Goal: Browse casually: Explore the website without a specific task or goal

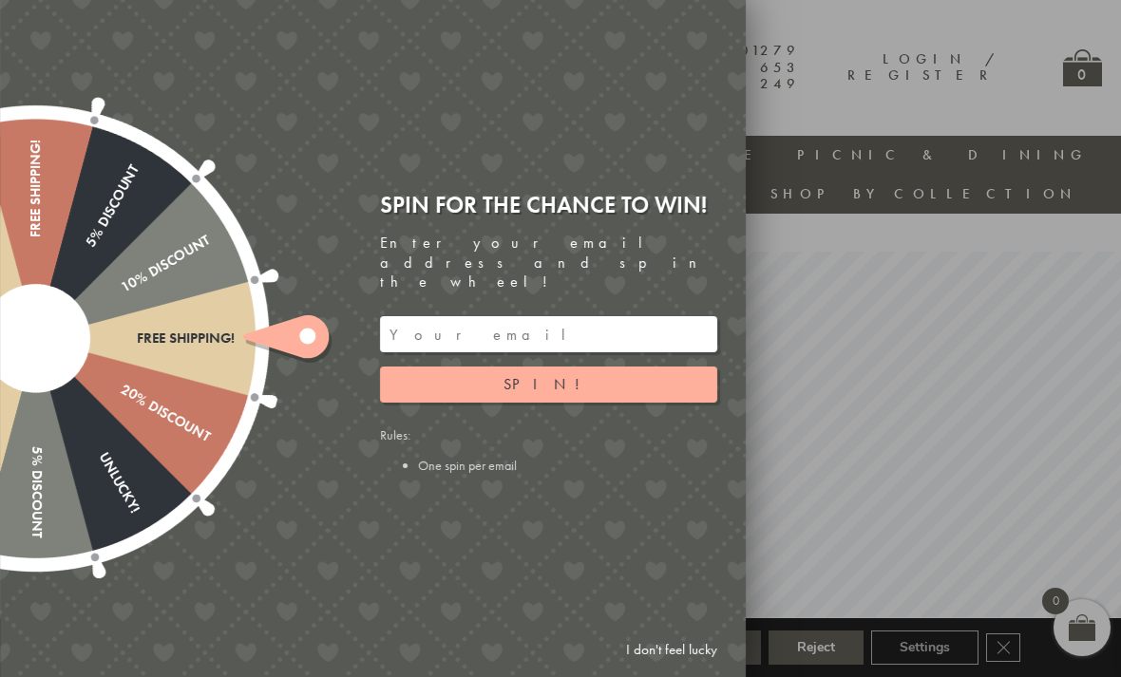
click at [502, 376] on button "Spin!" at bounding box center [548, 385] width 337 height 36
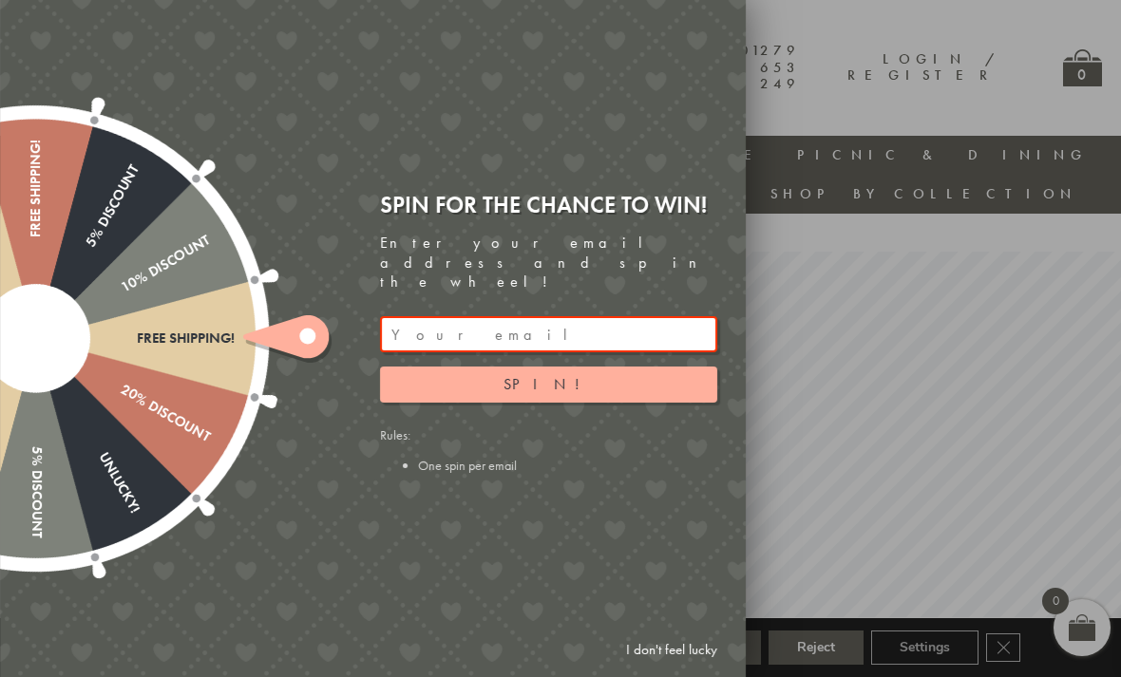
click at [506, 368] on button "Spin!" at bounding box center [548, 385] width 337 height 36
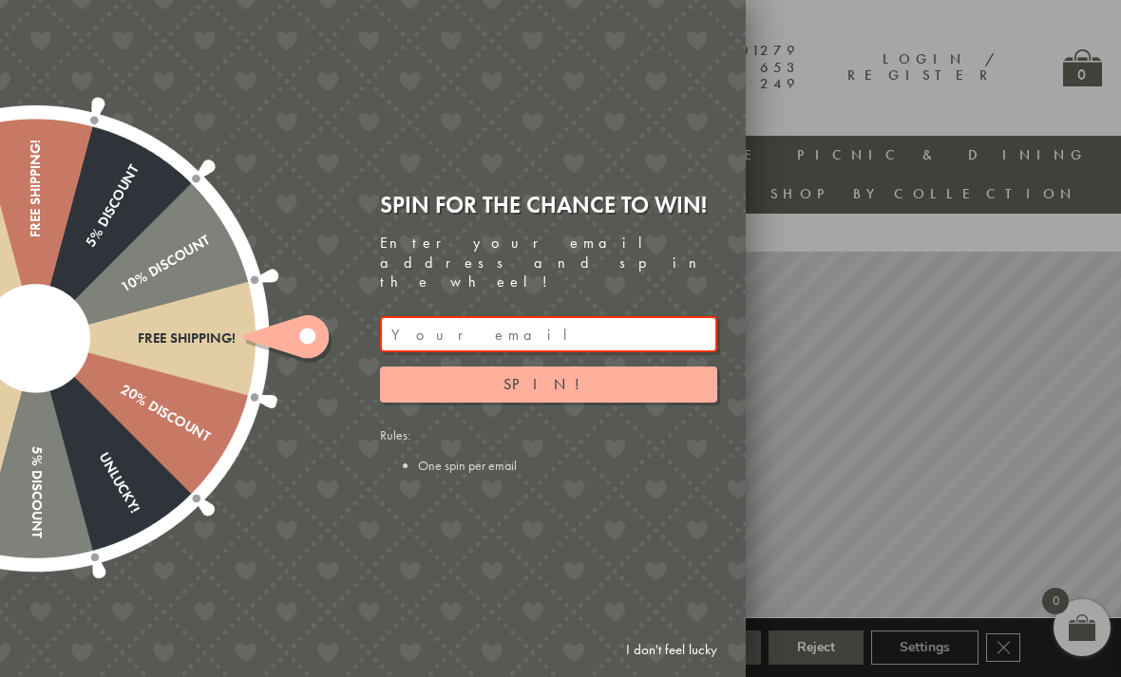
click at [682, 639] on link "I don't feel lucky" at bounding box center [671, 649] width 110 height 35
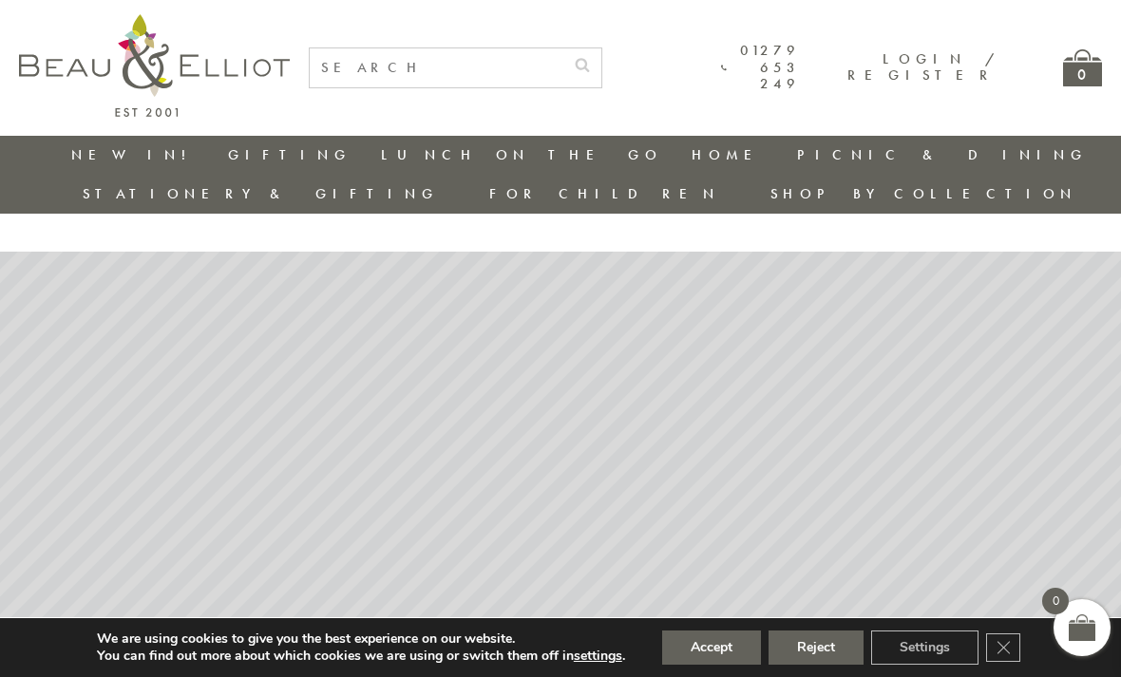
click at [1002, 641] on icon "Close GDPR Cookie Banner" at bounding box center [1003, 646] width 34 height 28
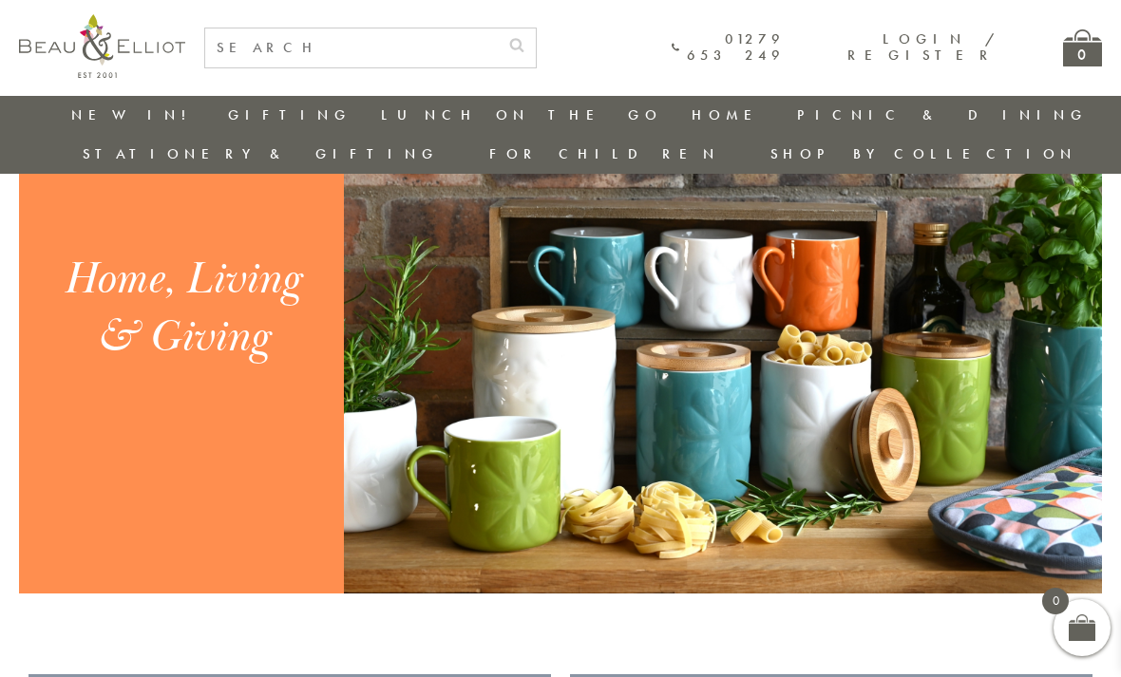
scroll to position [1936, 13]
click at [571, 373] on img at bounding box center [723, 310] width 758 height 570
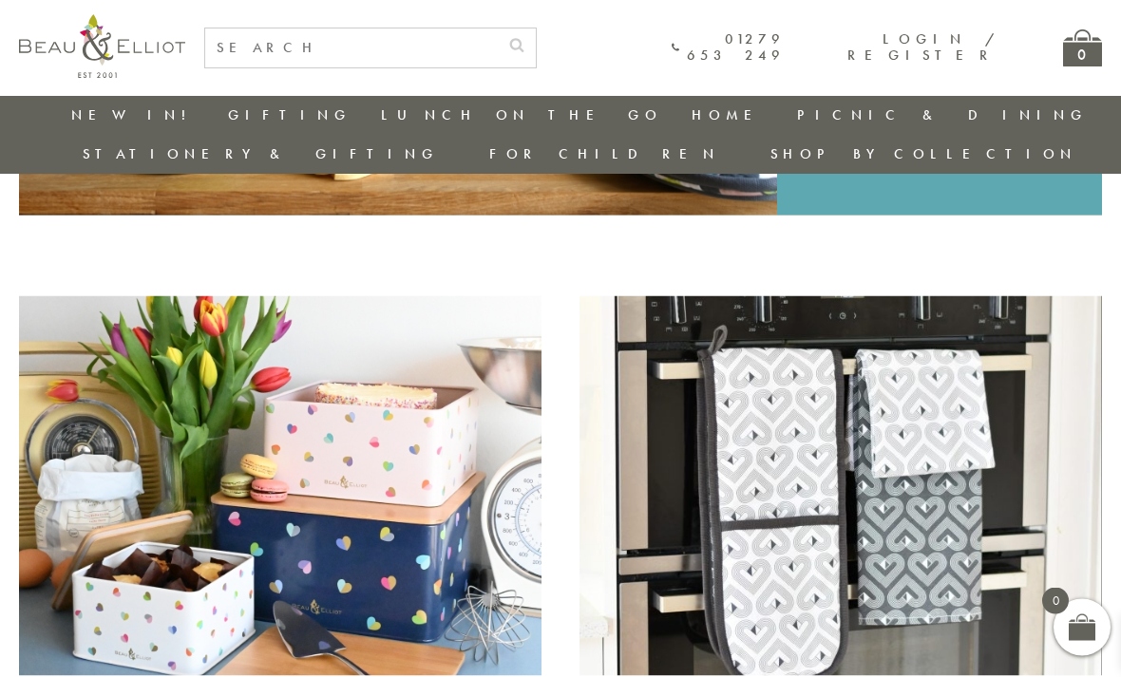
scroll to position [556, 0]
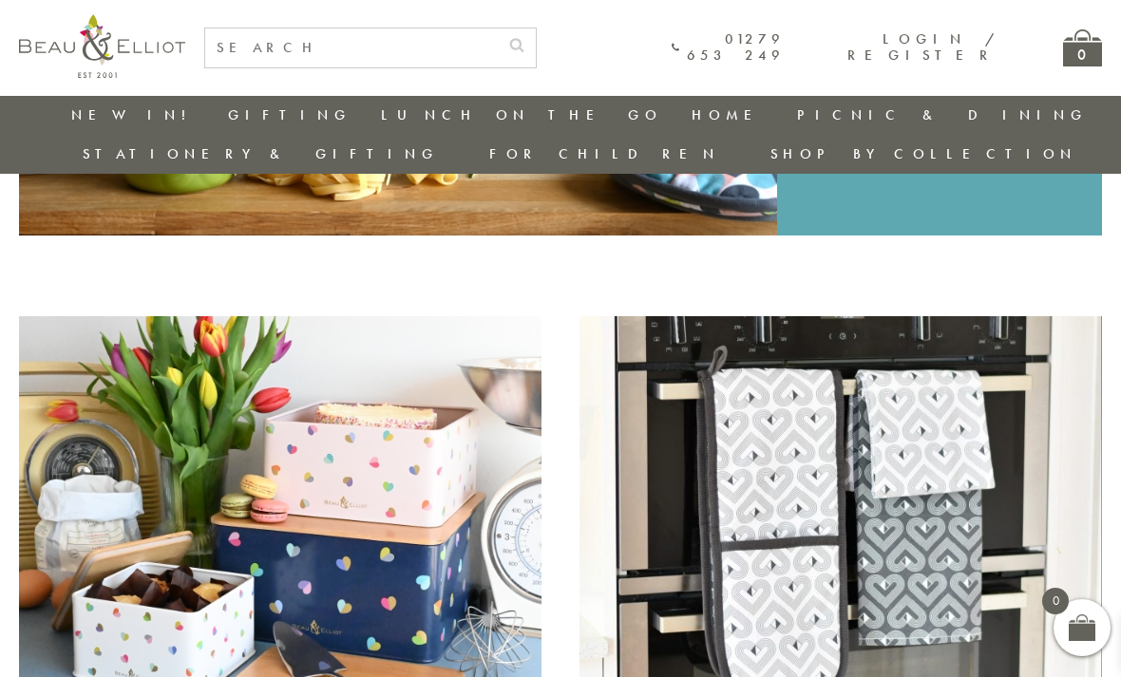
click at [348, 583] on img at bounding box center [280, 506] width 522 height 380
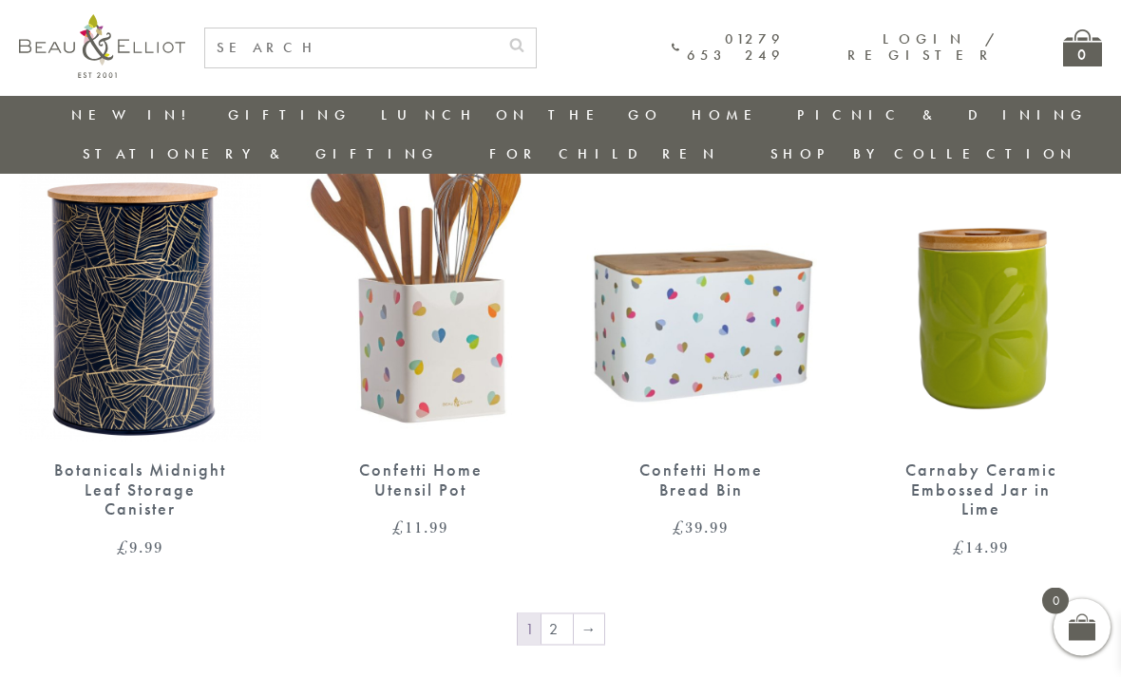
scroll to position [2721, 0]
click at [579, 613] on link "→" at bounding box center [589, 628] width 30 height 30
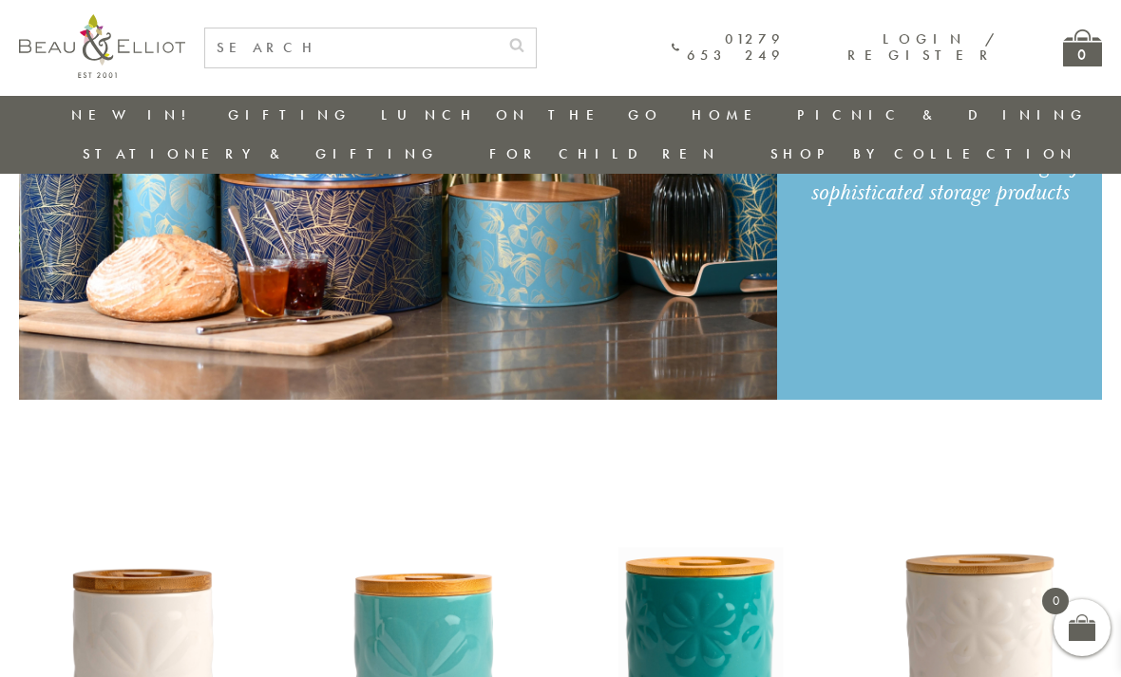
scroll to position [390, 0]
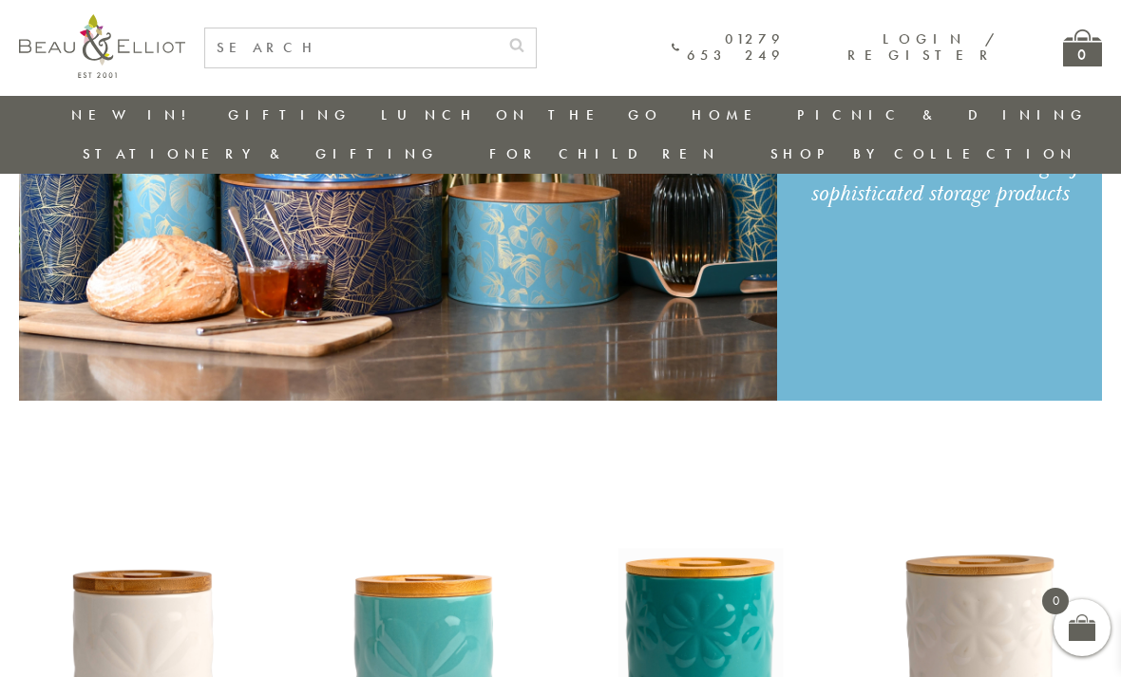
click at [710, 248] on link "Table Top" at bounding box center [795, 256] width 171 height 16
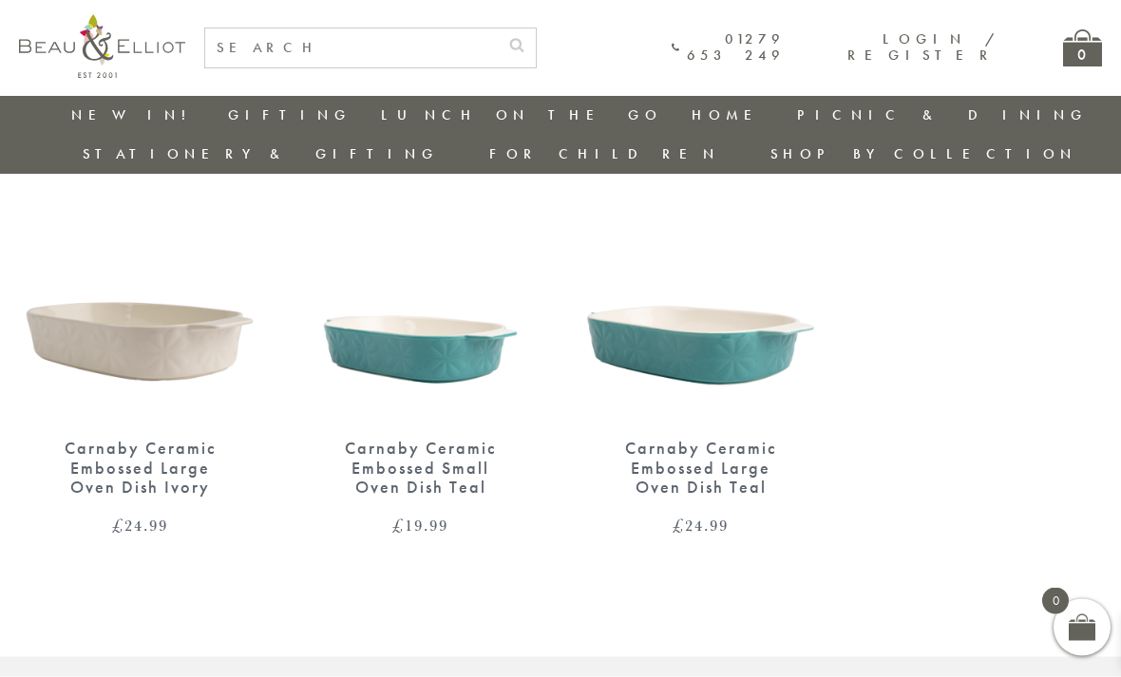
scroll to position [2348, 0]
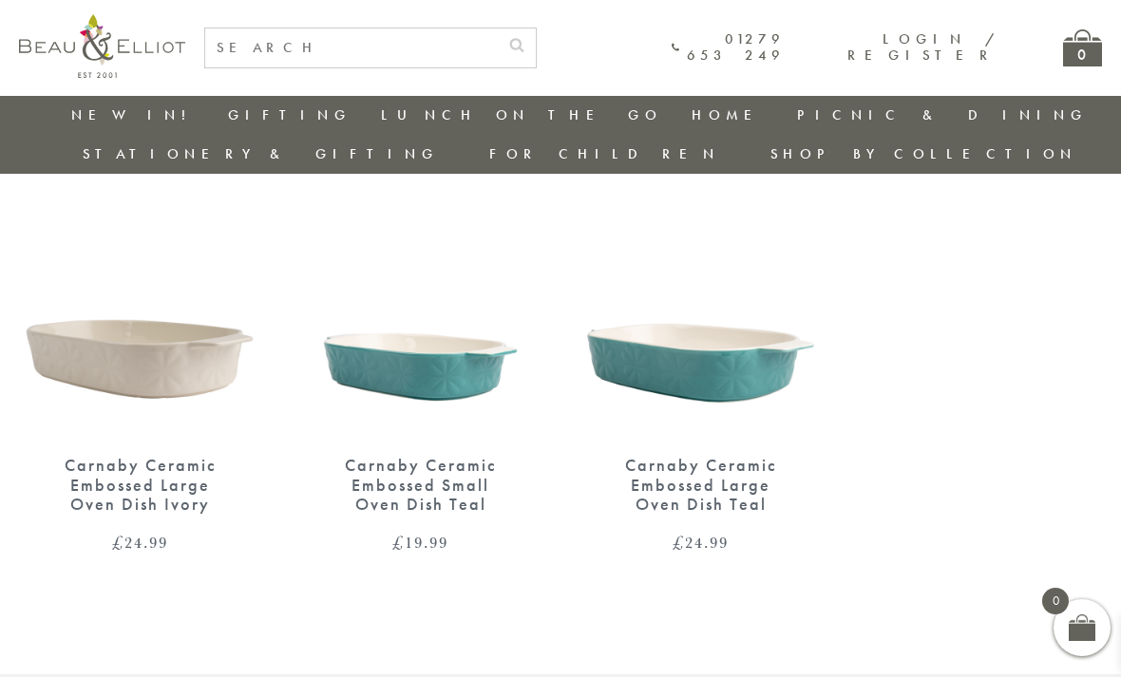
click at [202, 269] on img at bounding box center [140, 280] width 242 height 312
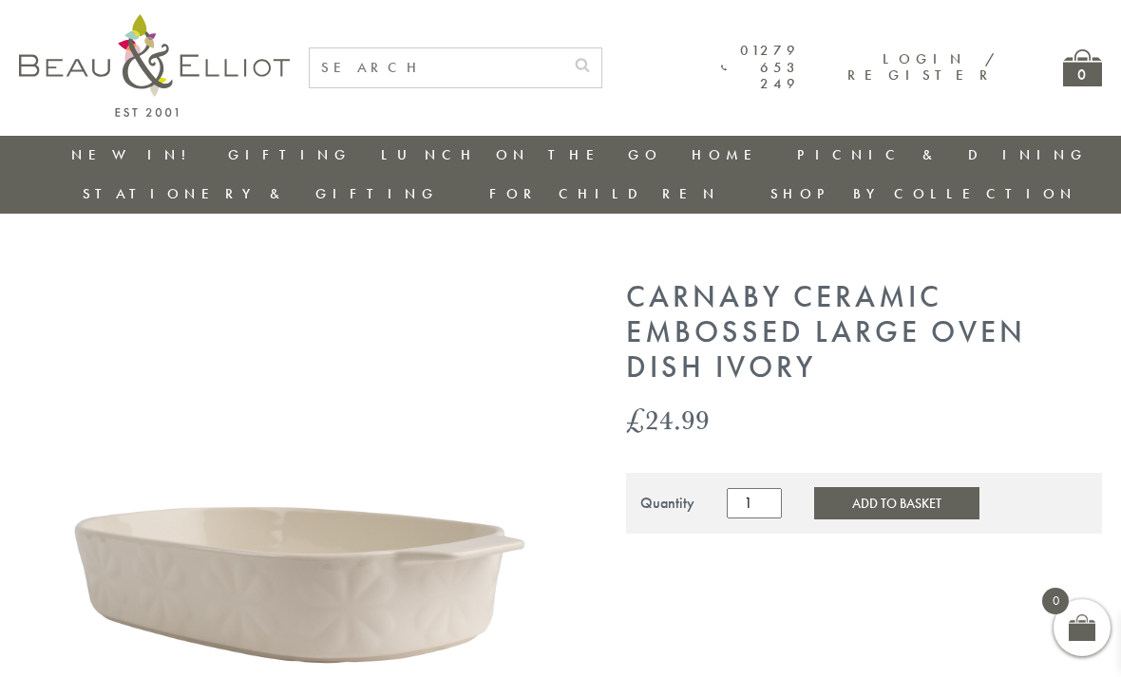
click at [411, 534] on img at bounding box center [296, 557] width 555 height 555
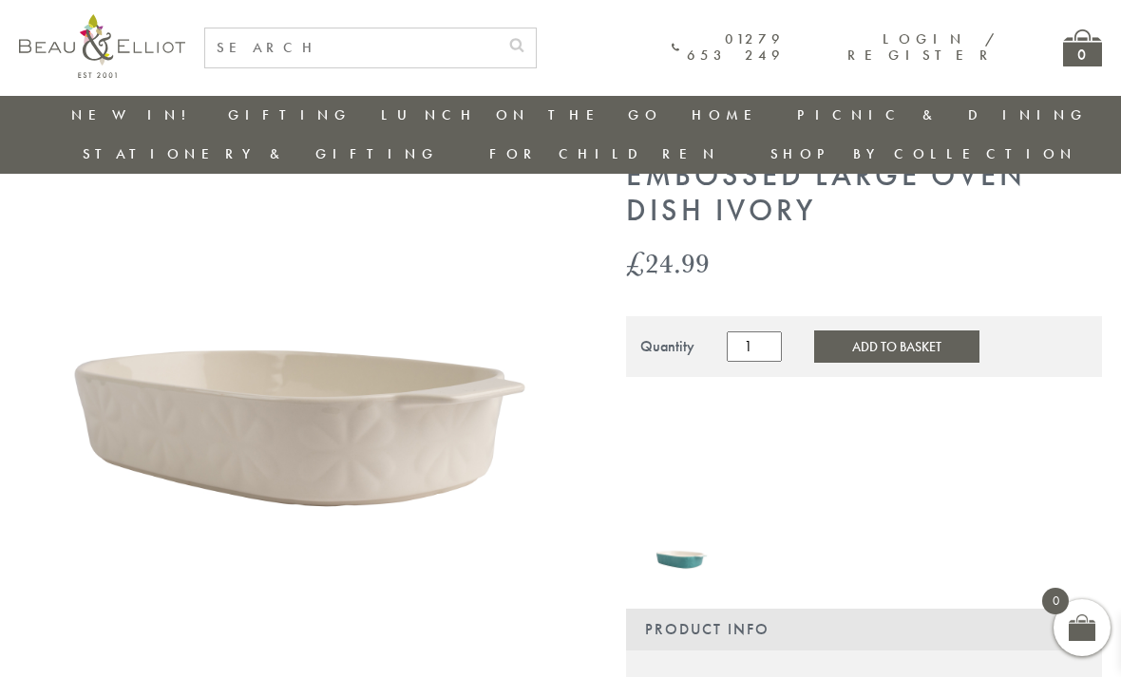
scroll to position [118, 0]
click at [710, 273] on link "Kitchen Accessories" at bounding box center [795, 289] width 171 height 33
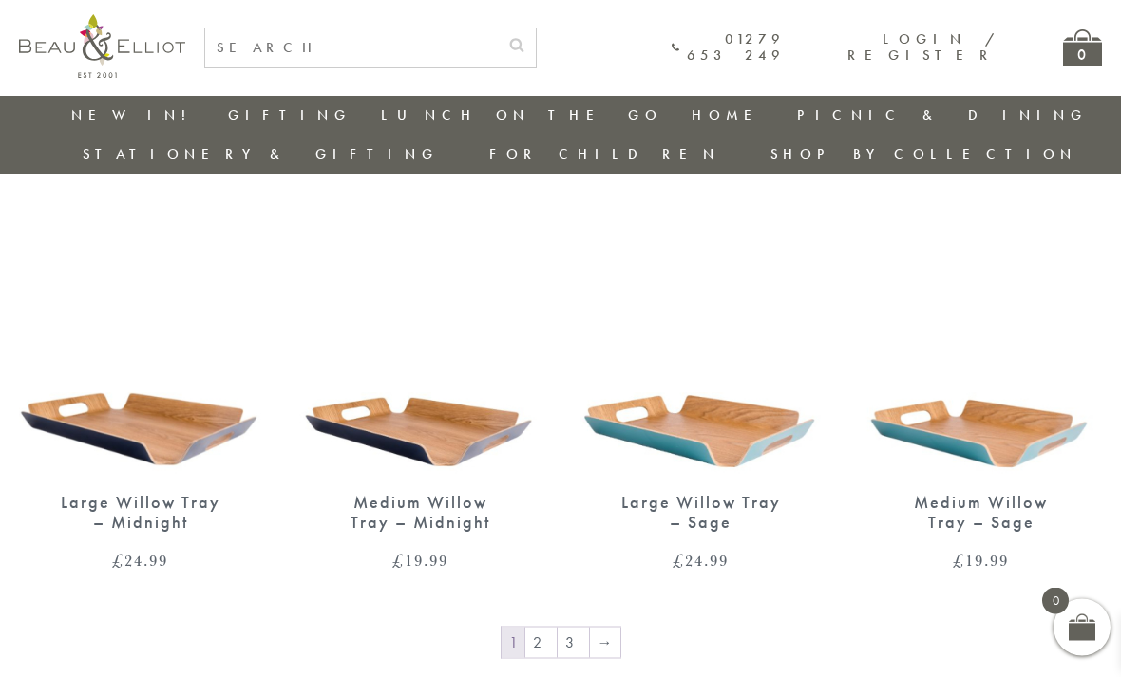
scroll to position [2668, 0]
click at [603, 627] on link "→" at bounding box center [605, 642] width 30 height 30
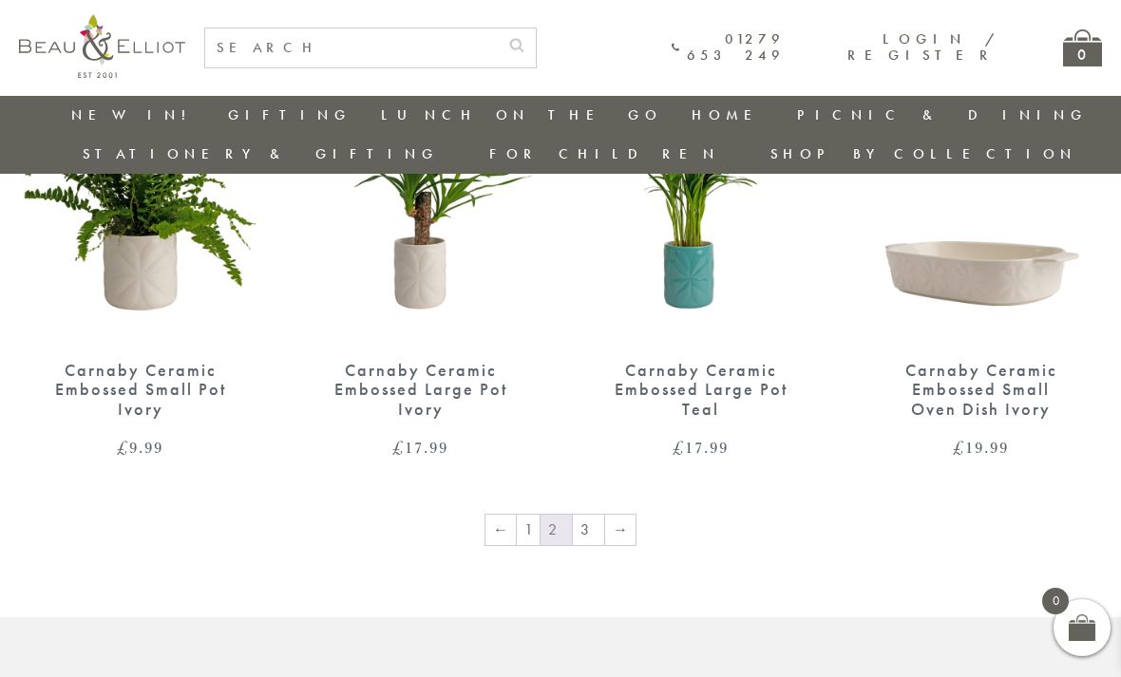
scroll to position [2839, 8]
click at [617, 515] on link "→" at bounding box center [620, 530] width 30 height 30
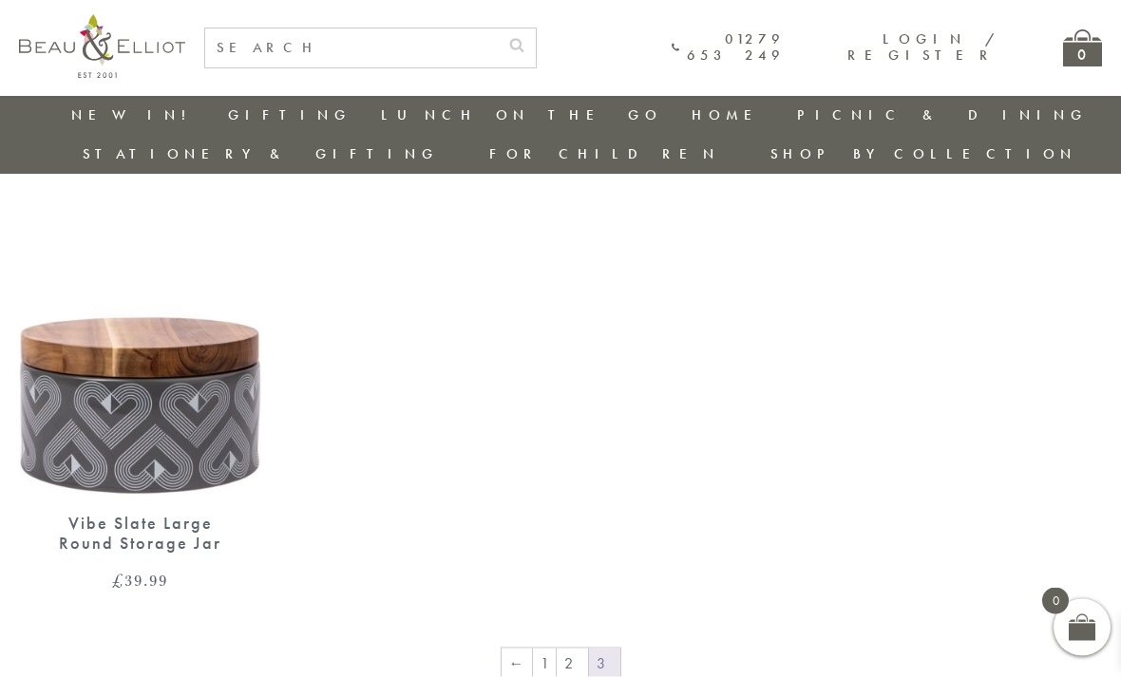
scroll to position [1200, 0]
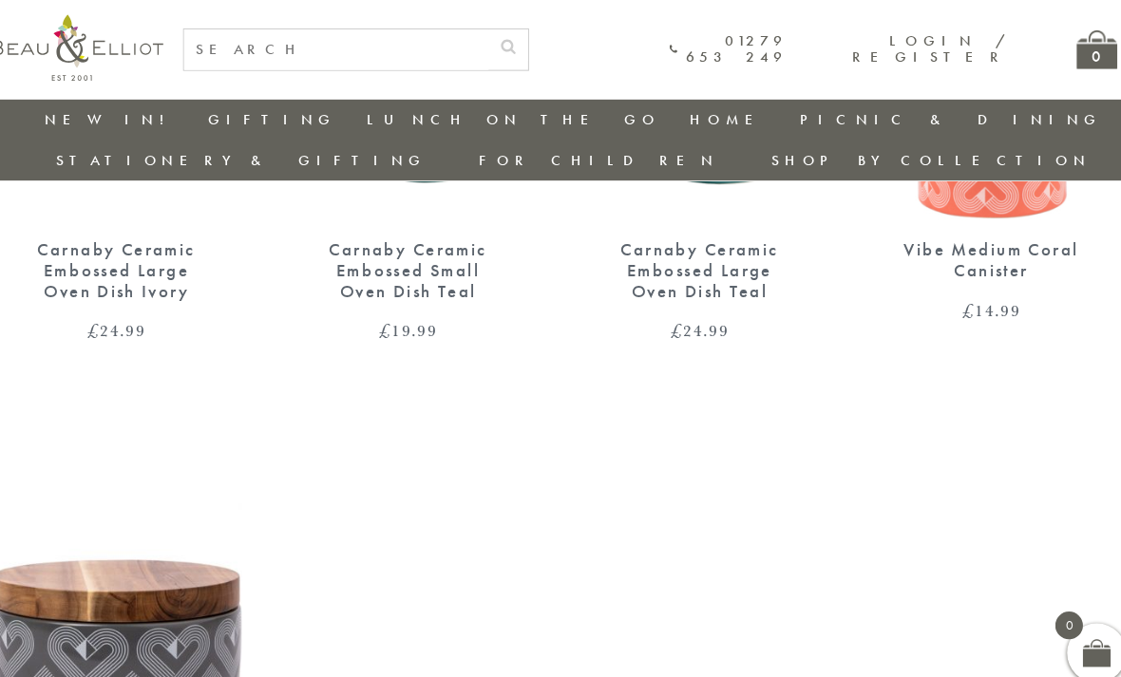
click at [803, 337] on div "Carnaby Ceramic Embossed Large Oven Dish Ivory £ 24.99 Carnaby Ceramic Embossed…" at bounding box center [560, 373] width 1121 height 986
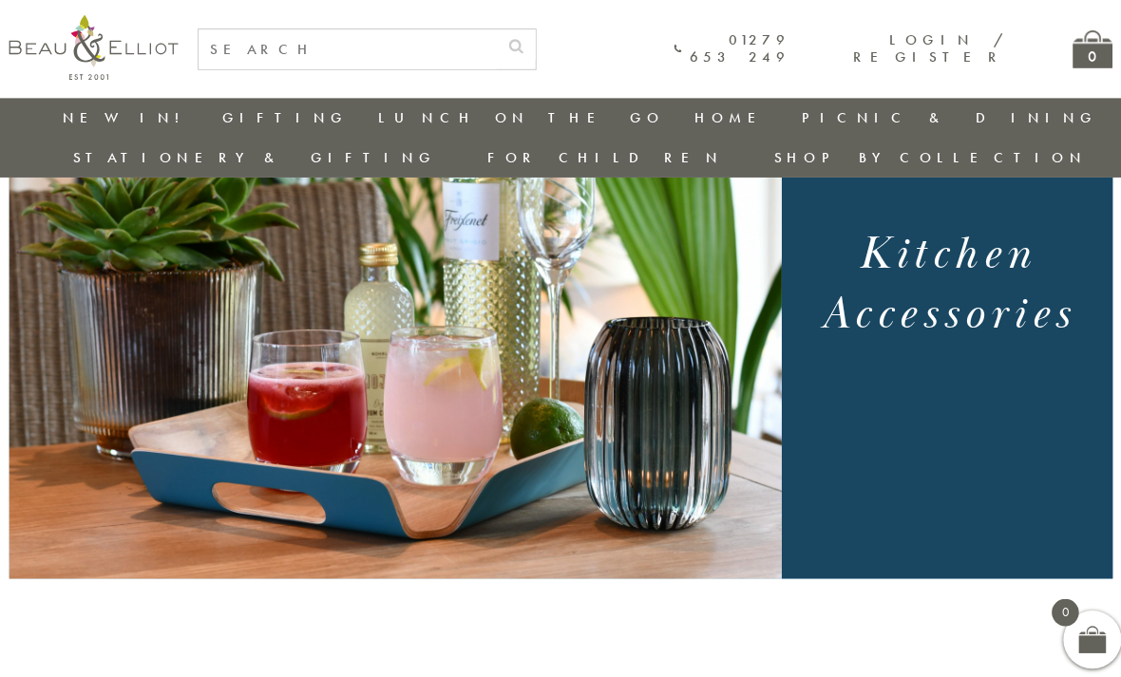
scroll to position [217, 11]
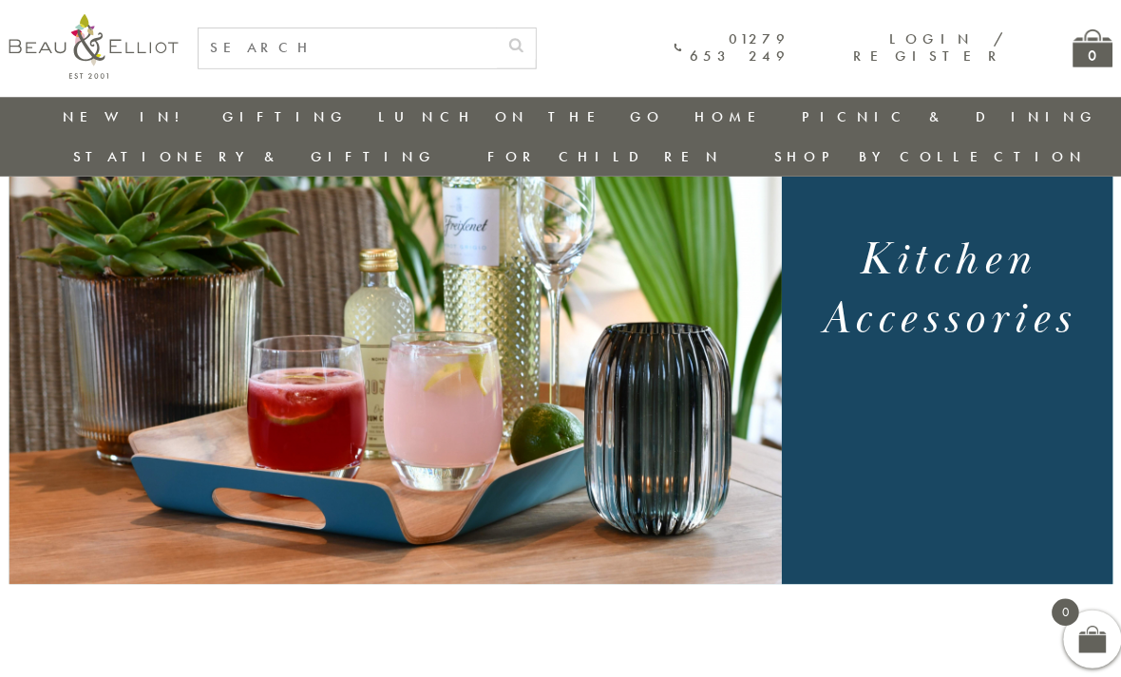
click at [710, 157] on link "Storage" at bounding box center [795, 162] width 171 height 16
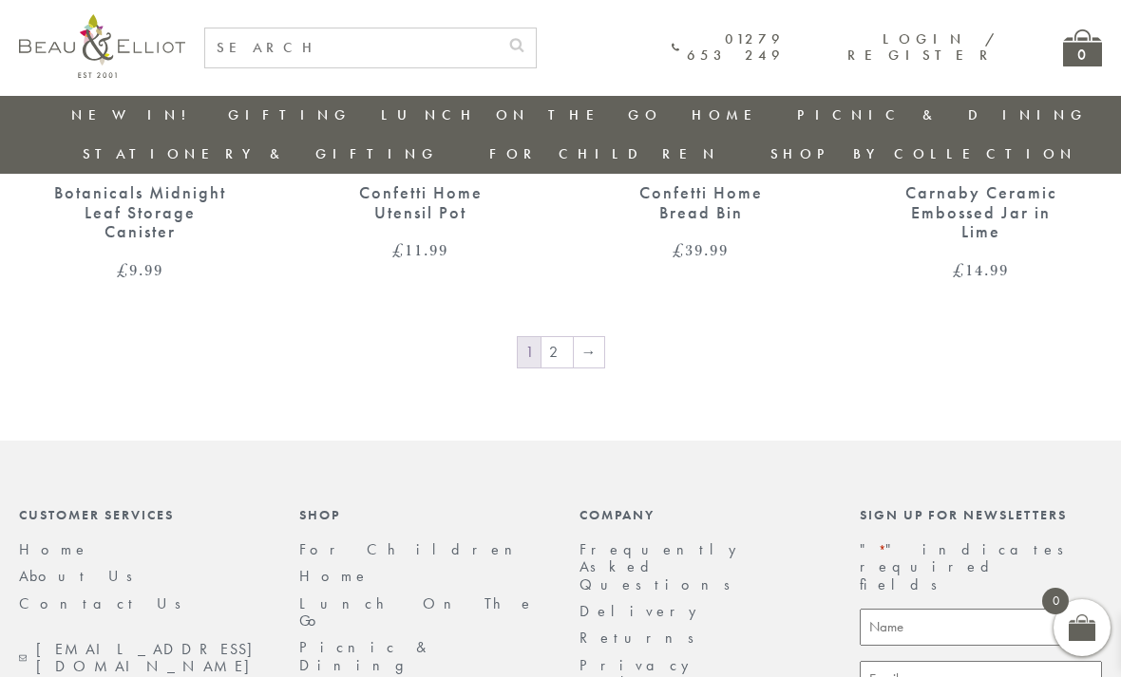
scroll to position [2968, 0]
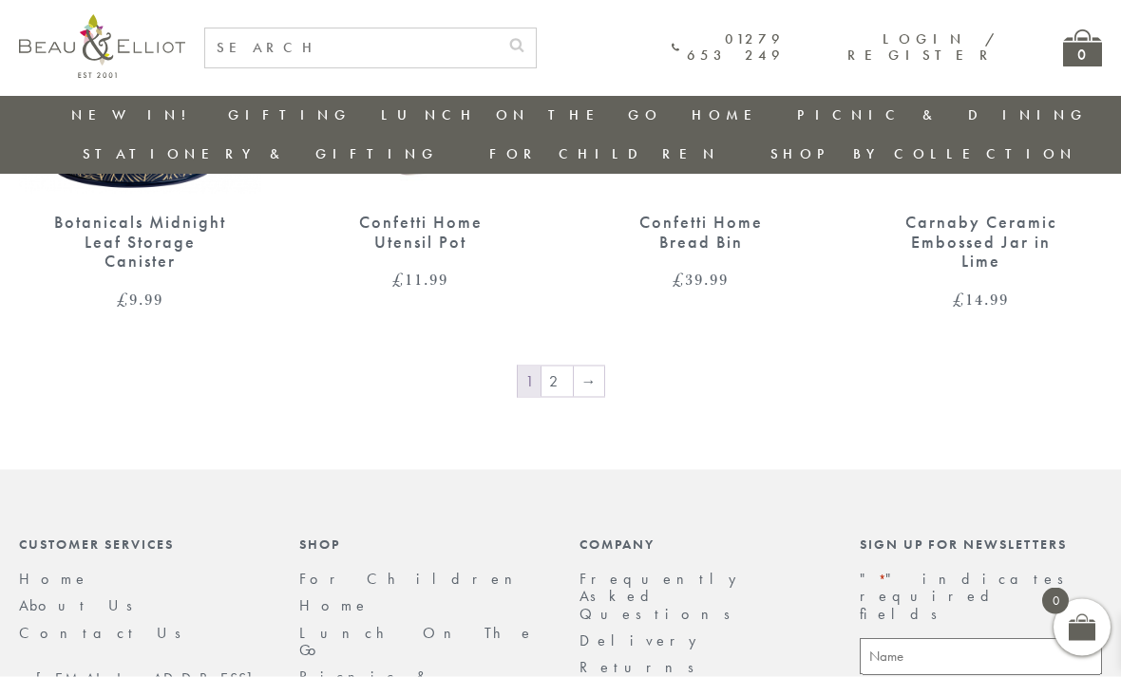
click at [582, 367] on link "→" at bounding box center [589, 382] width 30 height 30
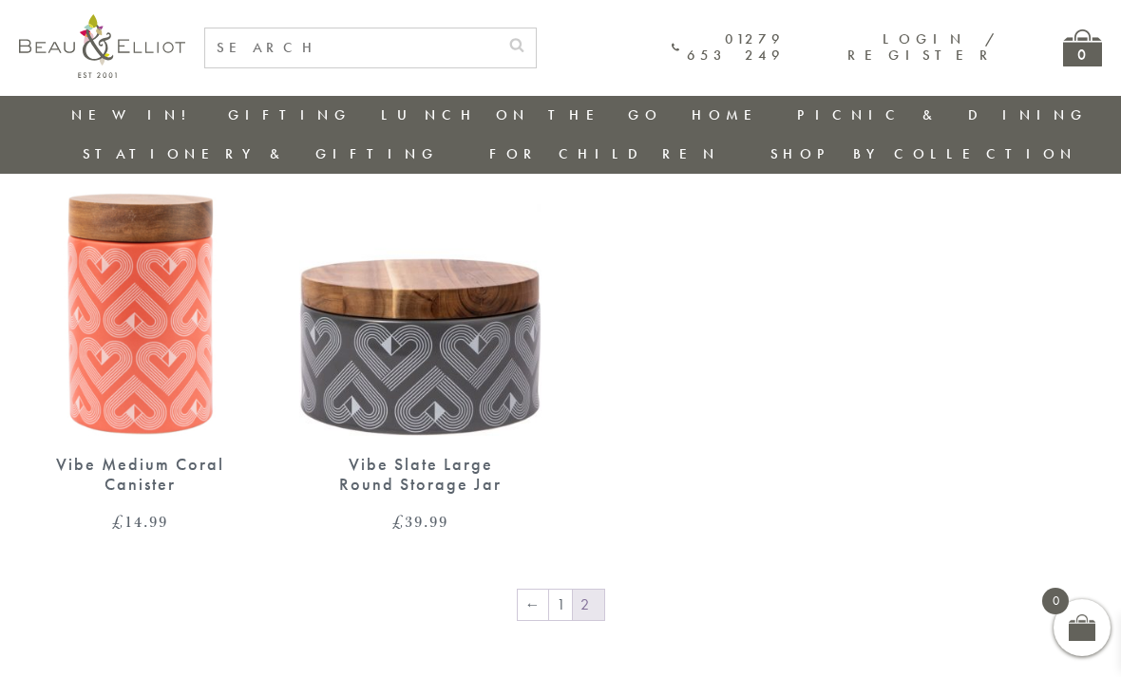
scroll to position [1257, 0]
click at [710, 248] on link "Table Top" at bounding box center [795, 256] width 171 height 16
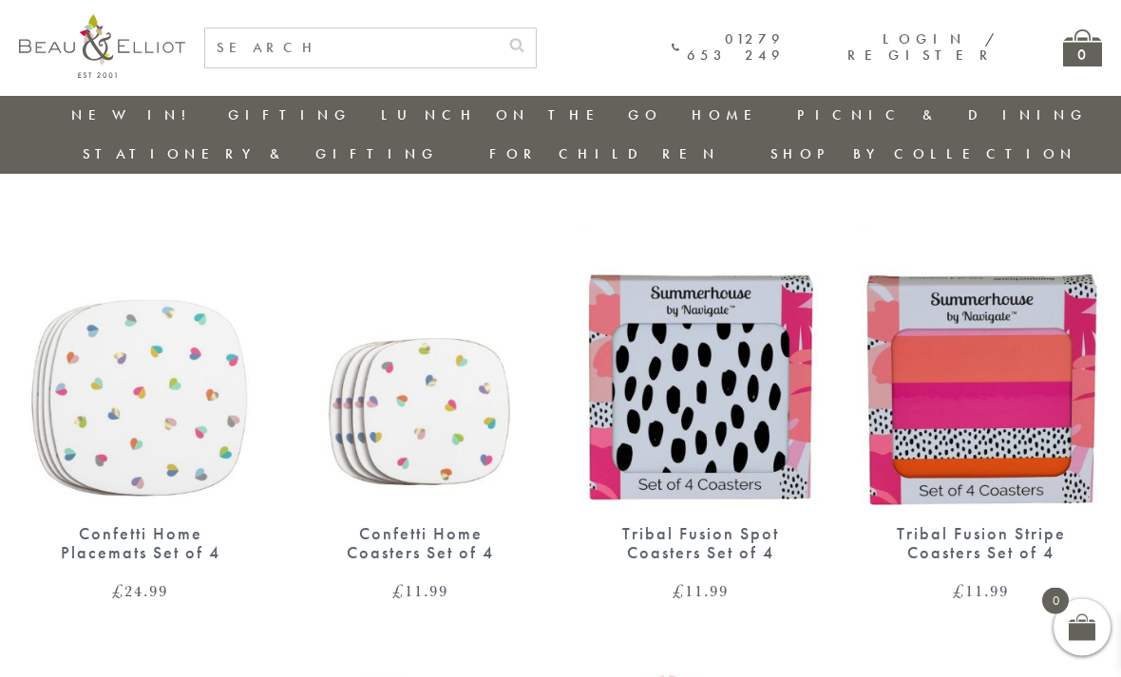
scroll to position [1295, 0]
click at [1031, 355] on img at bounding box center [980, 348] width 242 height 312
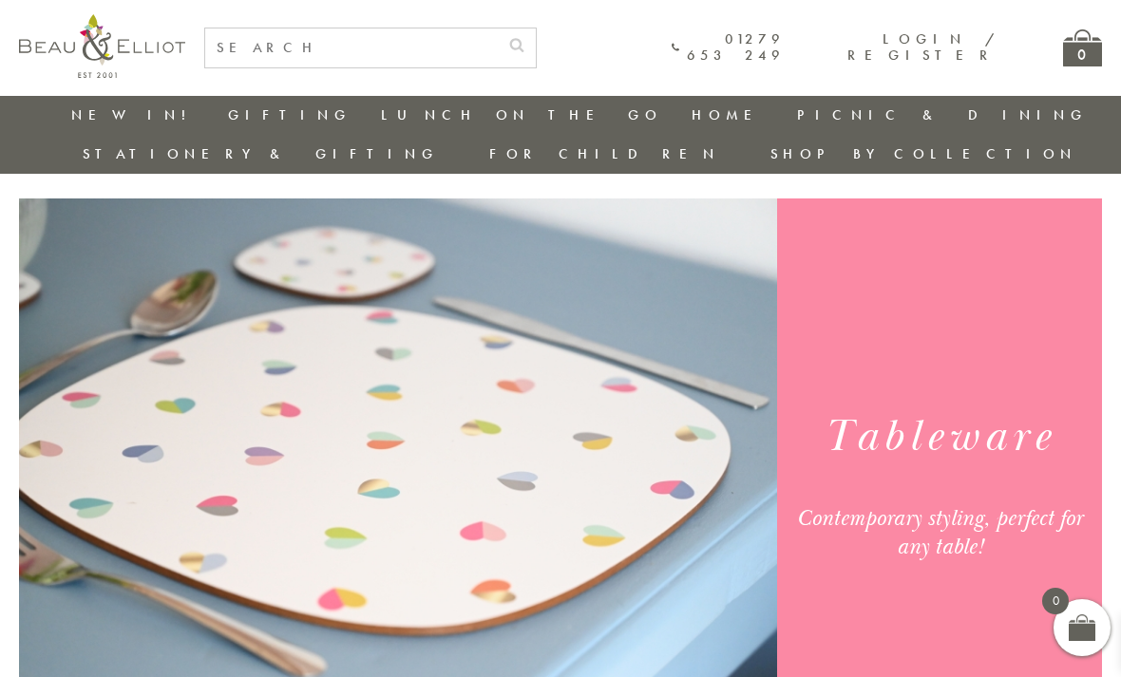
scroll to position [27, 0]
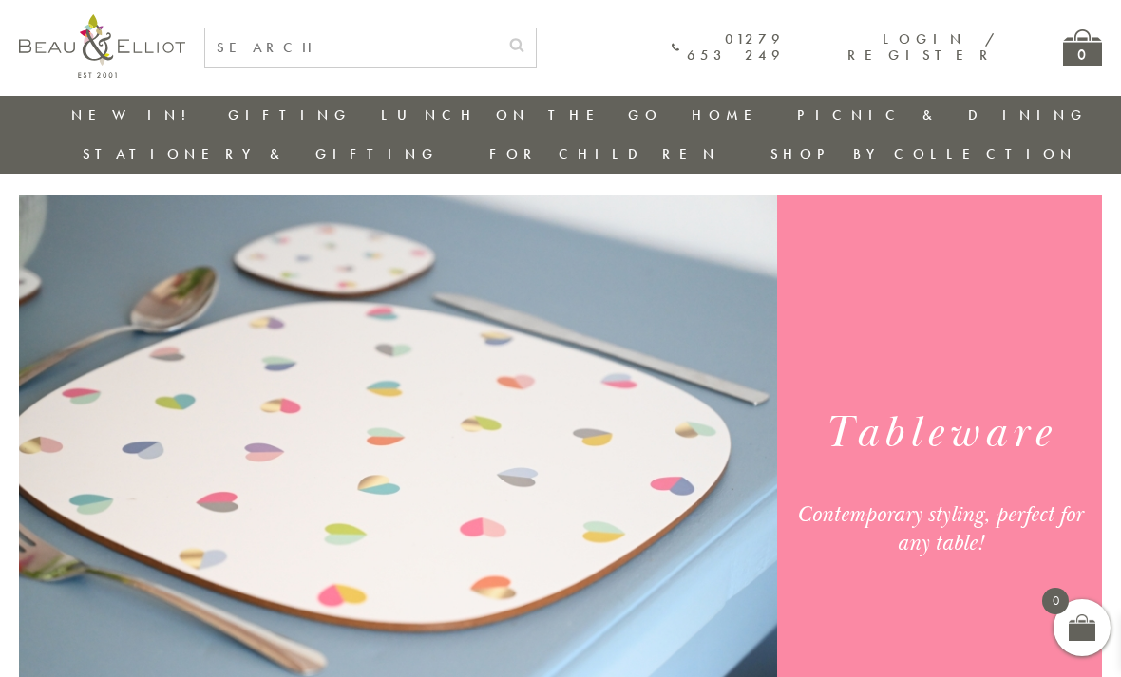
click at [710, 188] on link "Kitchen Textiles" at bounding box center [795, 195] width 171 height 33
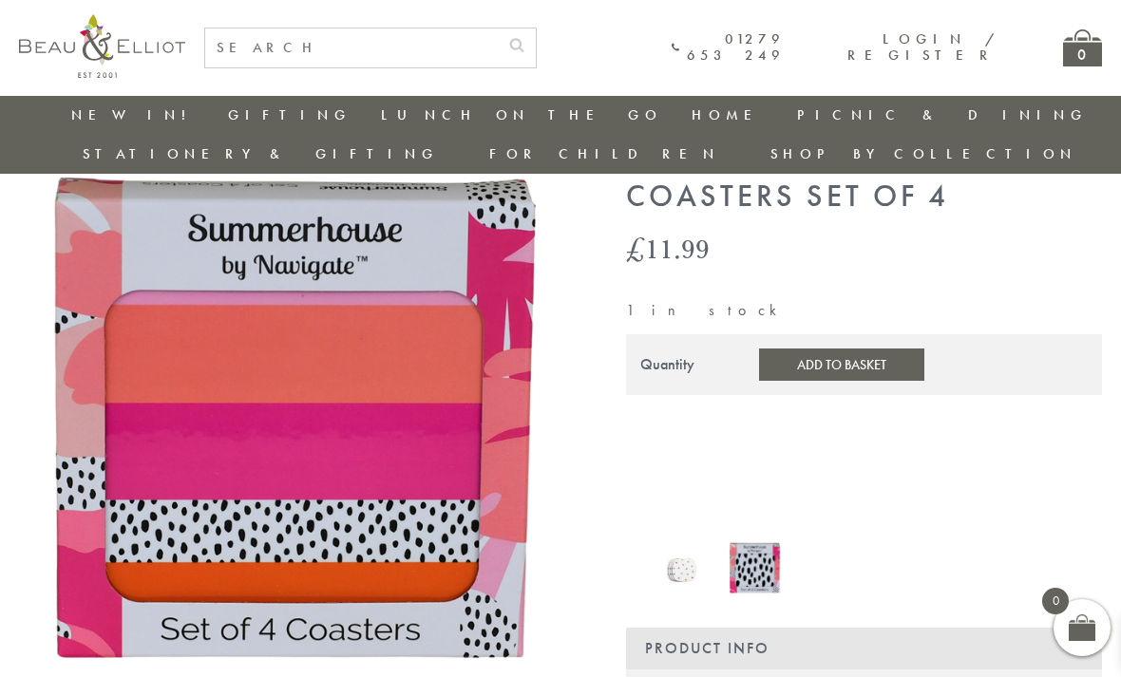
scroll to position [80, 0]
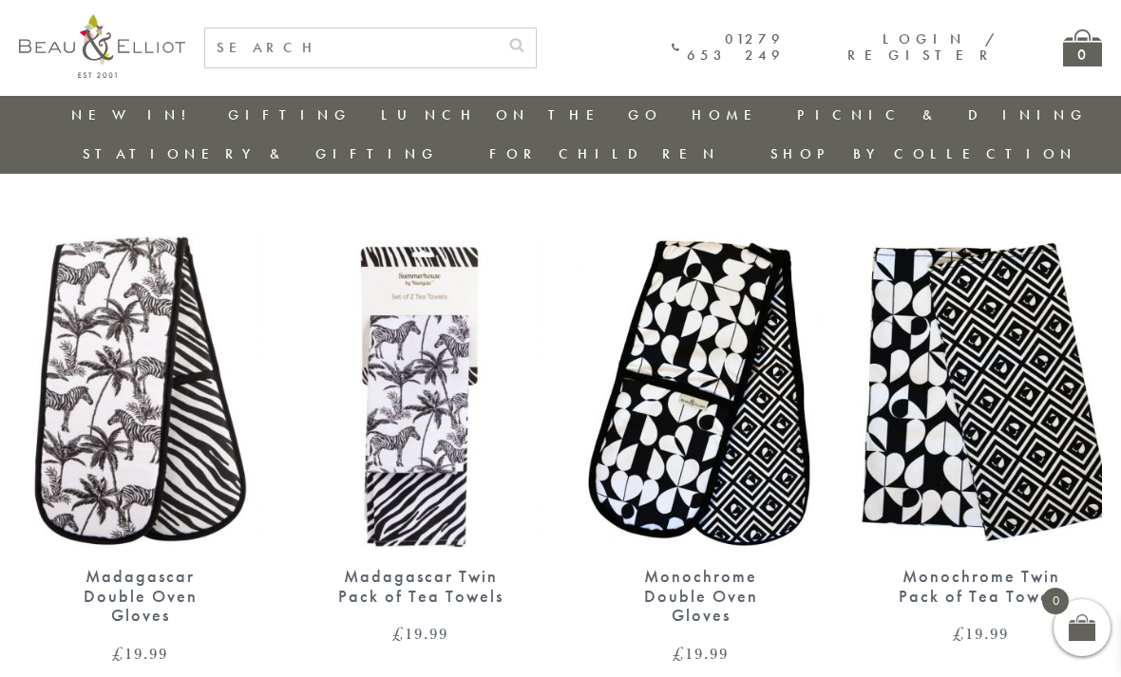
scroll to position [1134, 0]
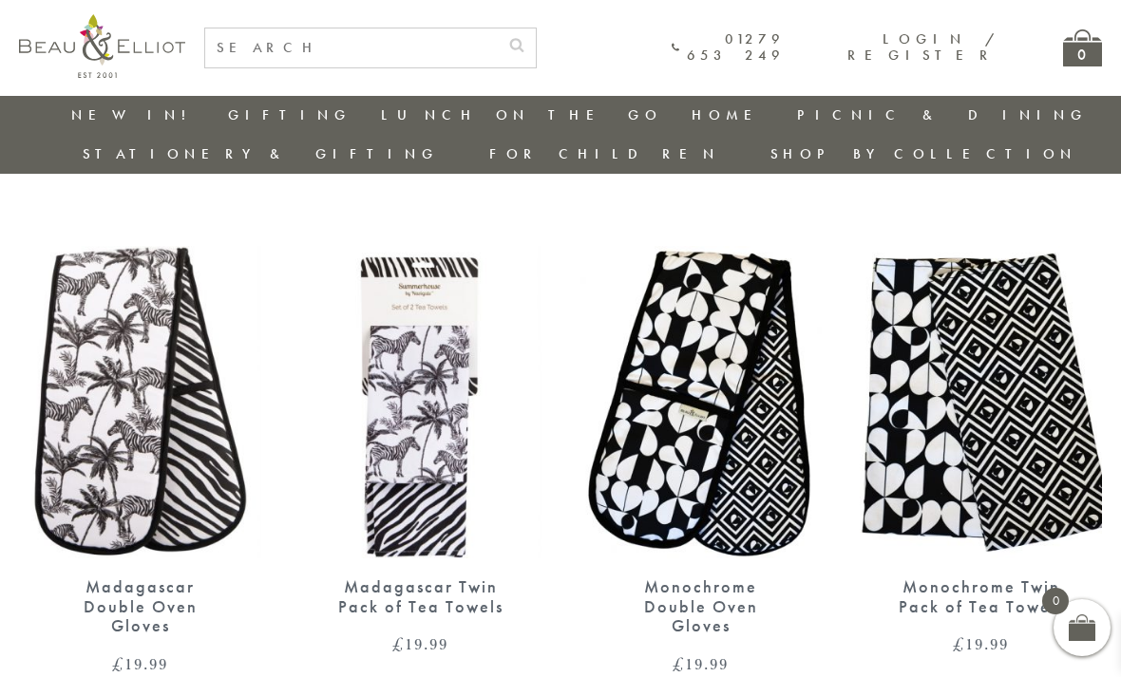
click at [710, 193] on link "Kitchen Textiles" at bounding box center [795, 195] width 171 height 33
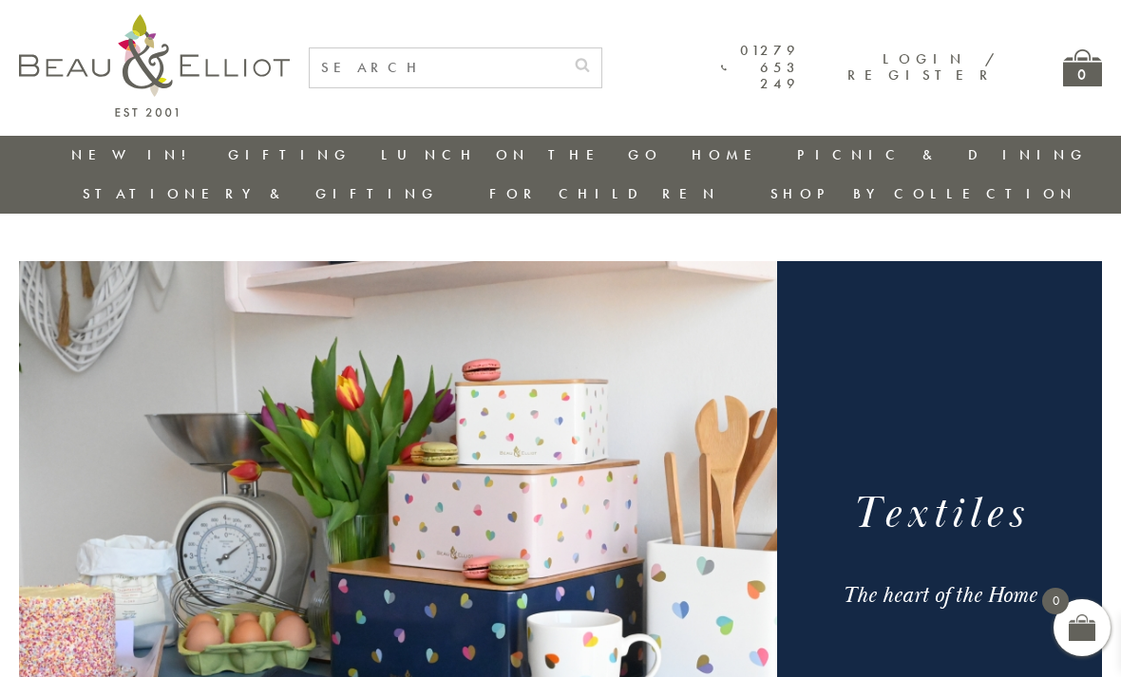
click at [710, 262] on link "Gifts" at bounding box center [795, 270] width 171 height 16
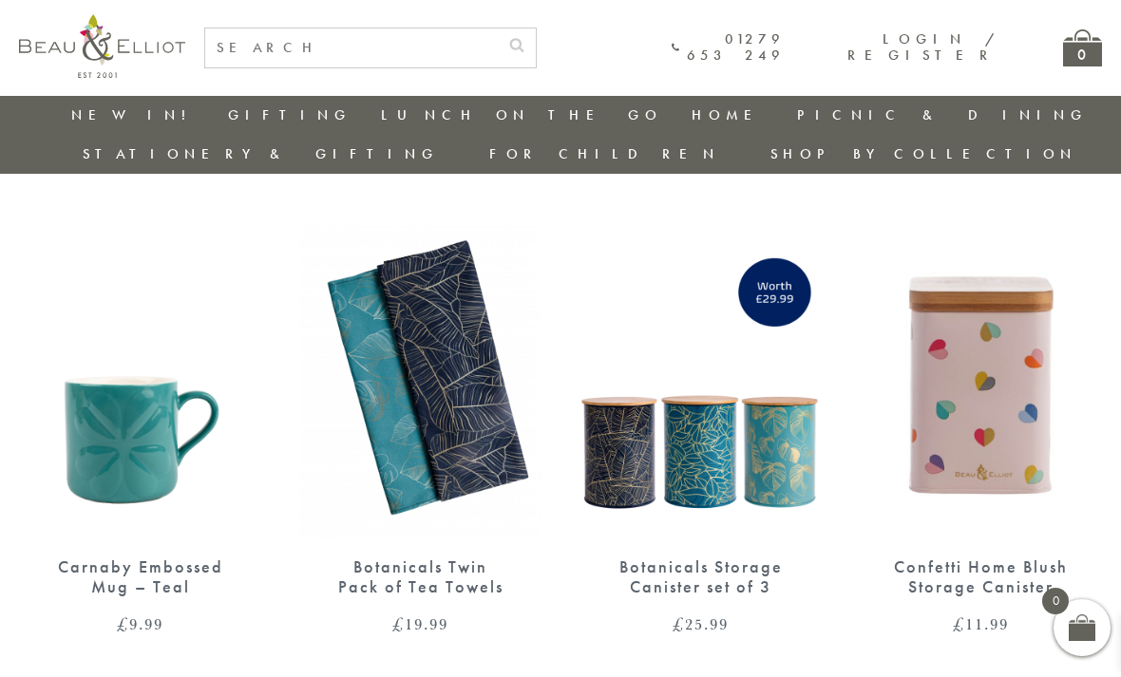
scroll to position [2648, 0]
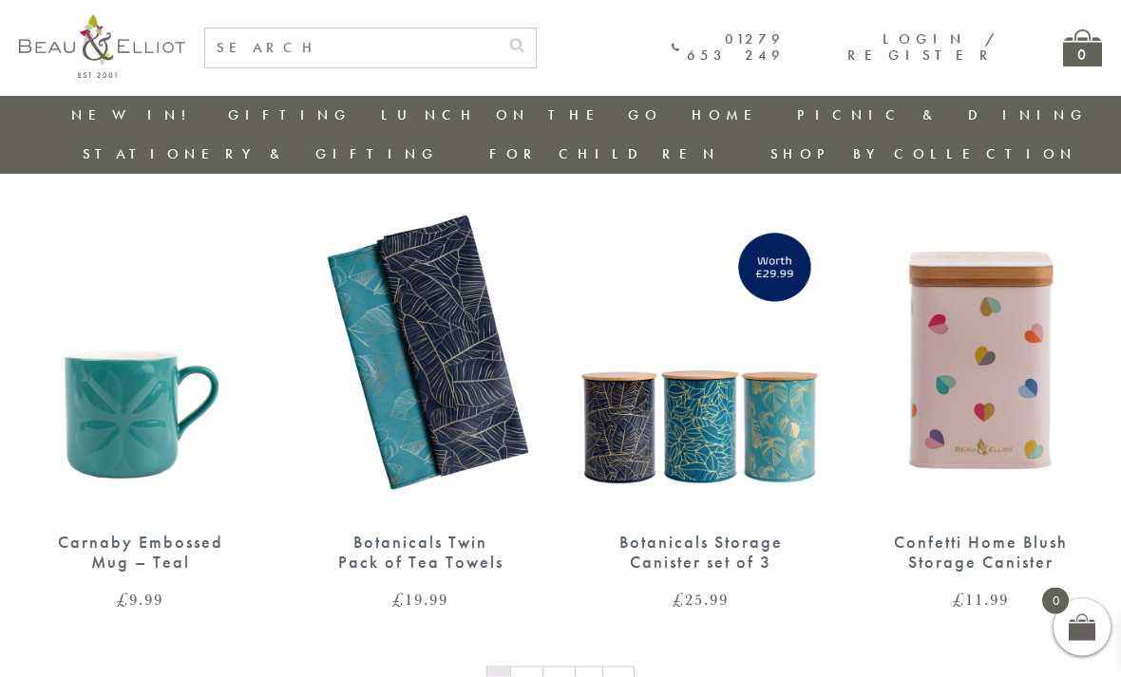
click at [615, 668] on link "→" at bounding box center [618, 683] width 30 height 30
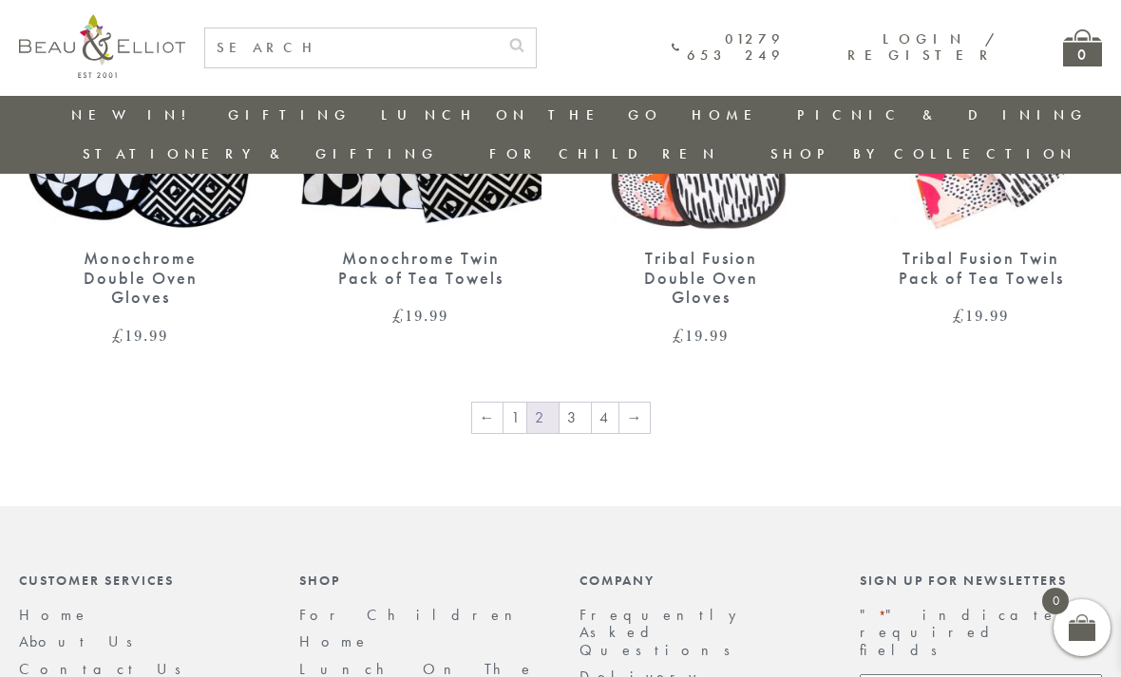
scroll to position [2940, 0]
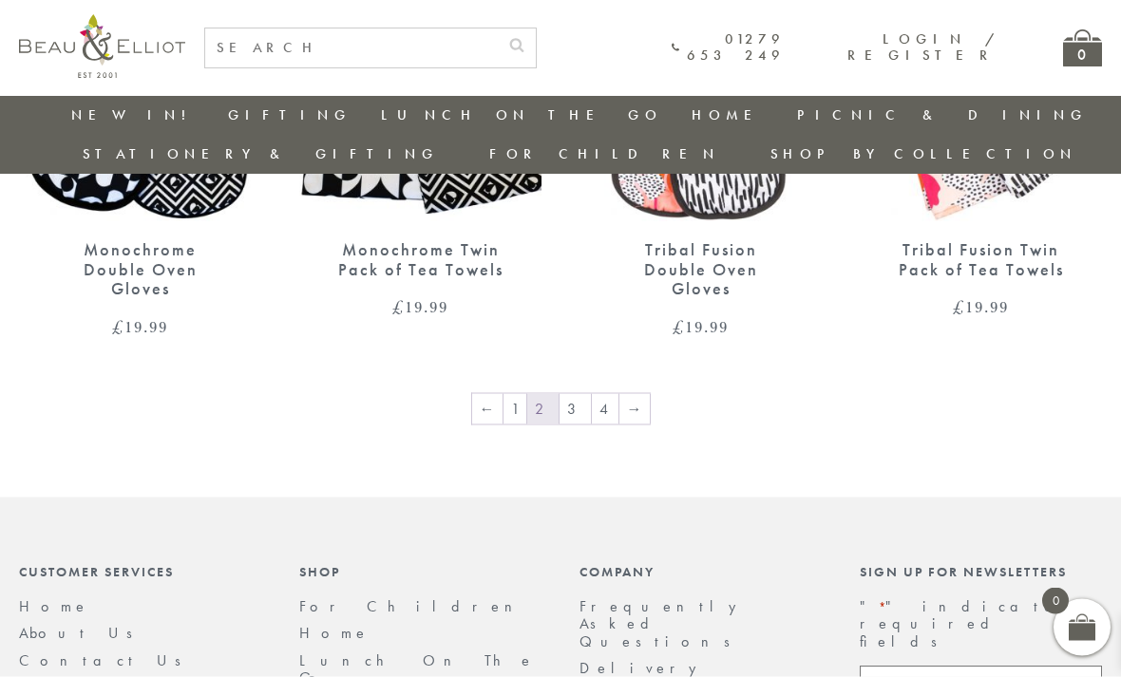
click at [631, 394] on link "→" at bounding box center [634, 409] width 30 height 30
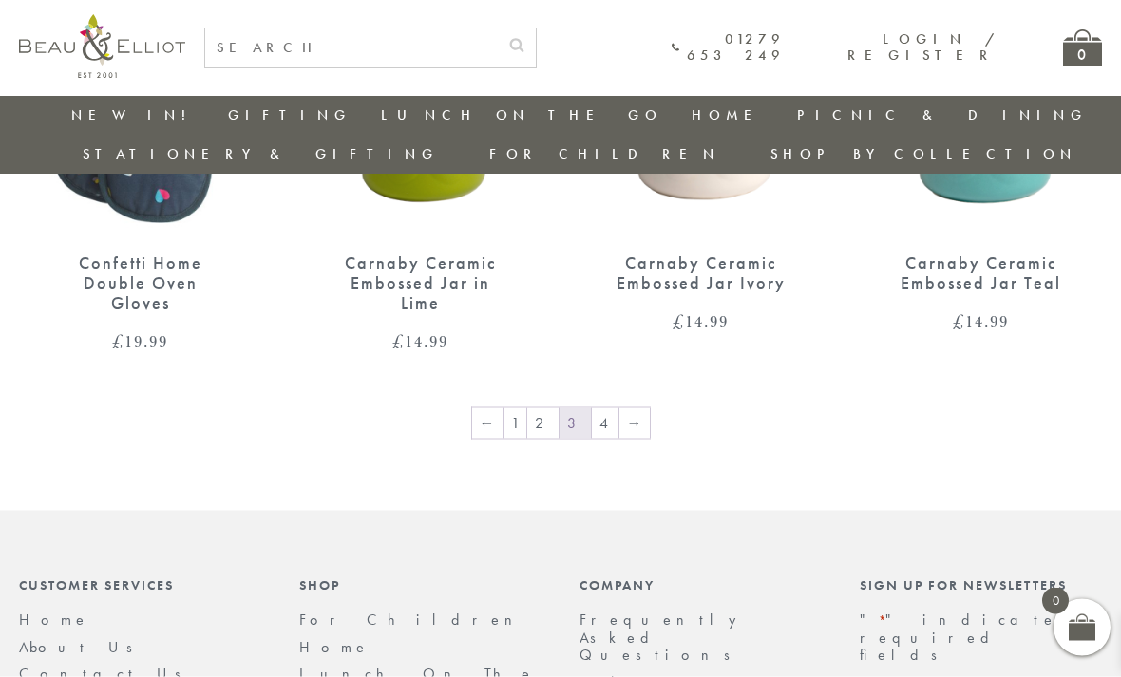
scroll to position [2912, 0]
click at [627, 407] on link "→" at bounding box center [634, 422] width 30 height 30
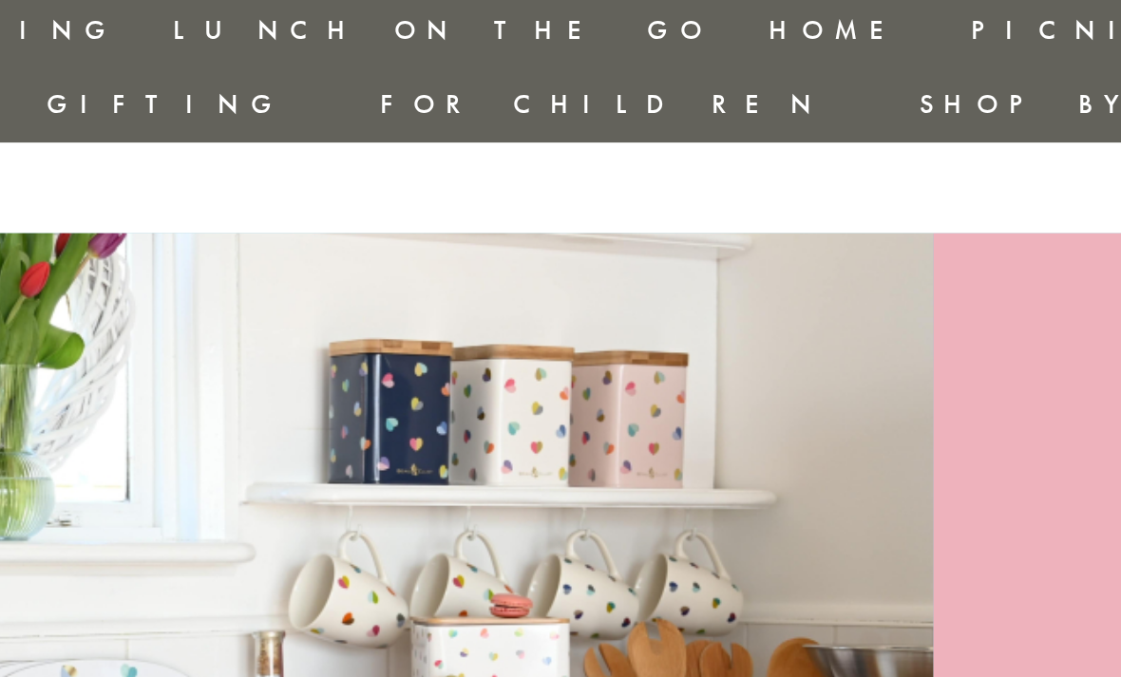
click at [710, 248] on link "Table Top" at bounding box center [795, 256] width 171 height 16
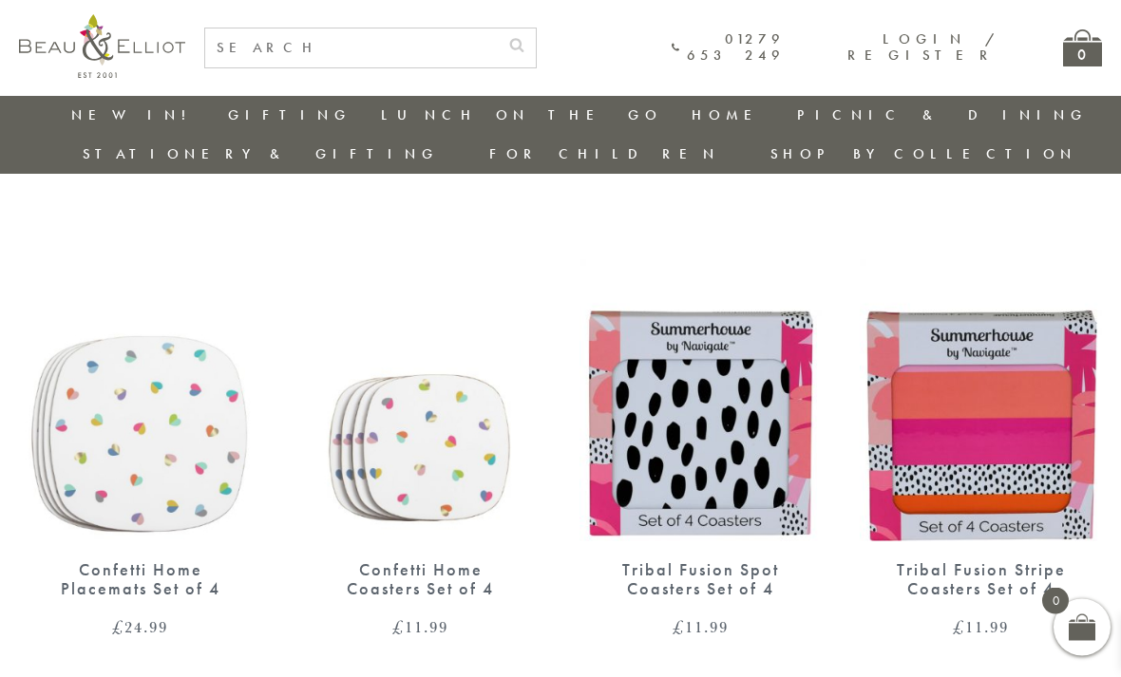
scroll to position [1243, 13]
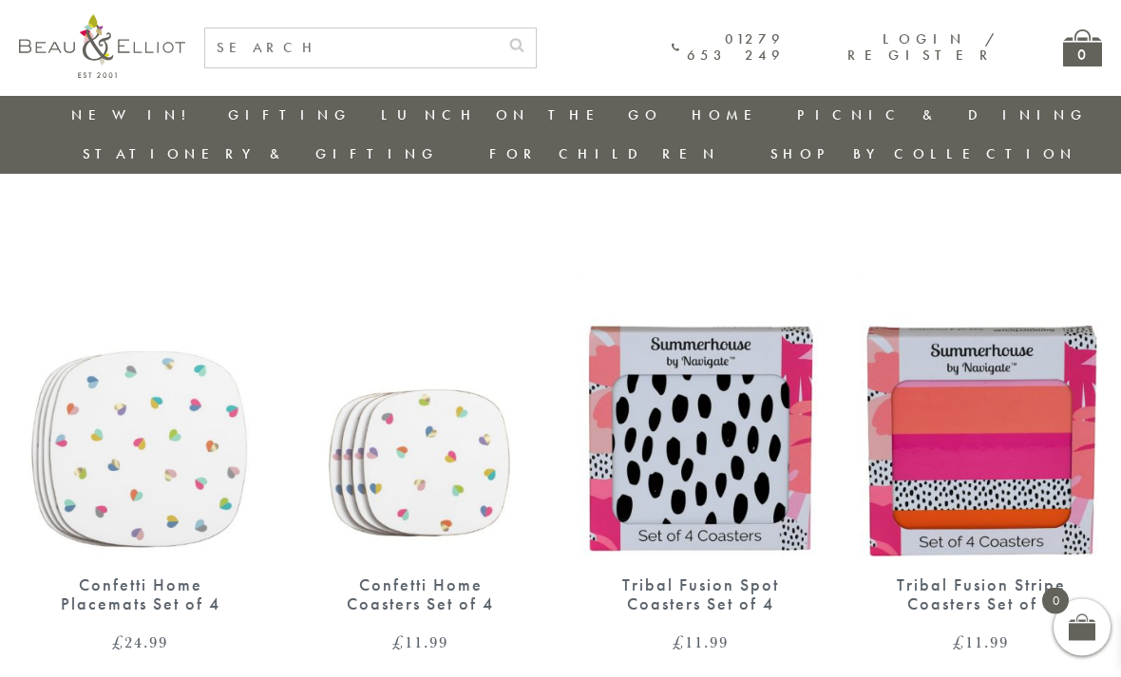
click at [209, 323] on img at bounding box center [140, 400] width 242 height 312
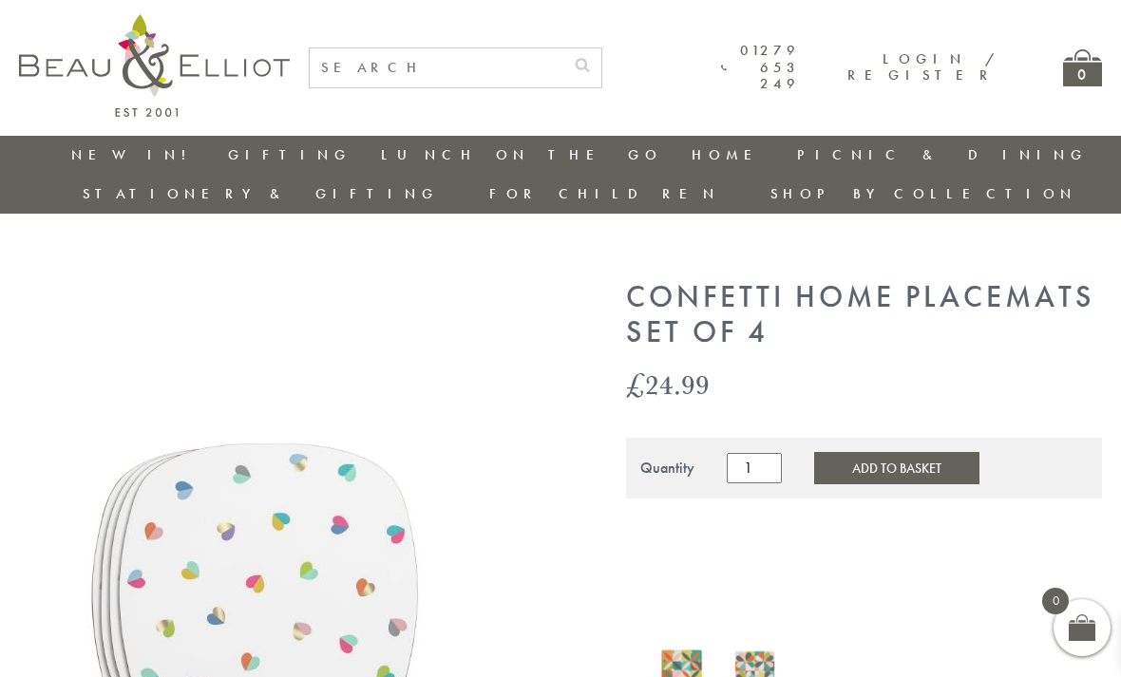
click at [88, 161] on link "New in!" at bounding box center [134, 154] width 127 height 19
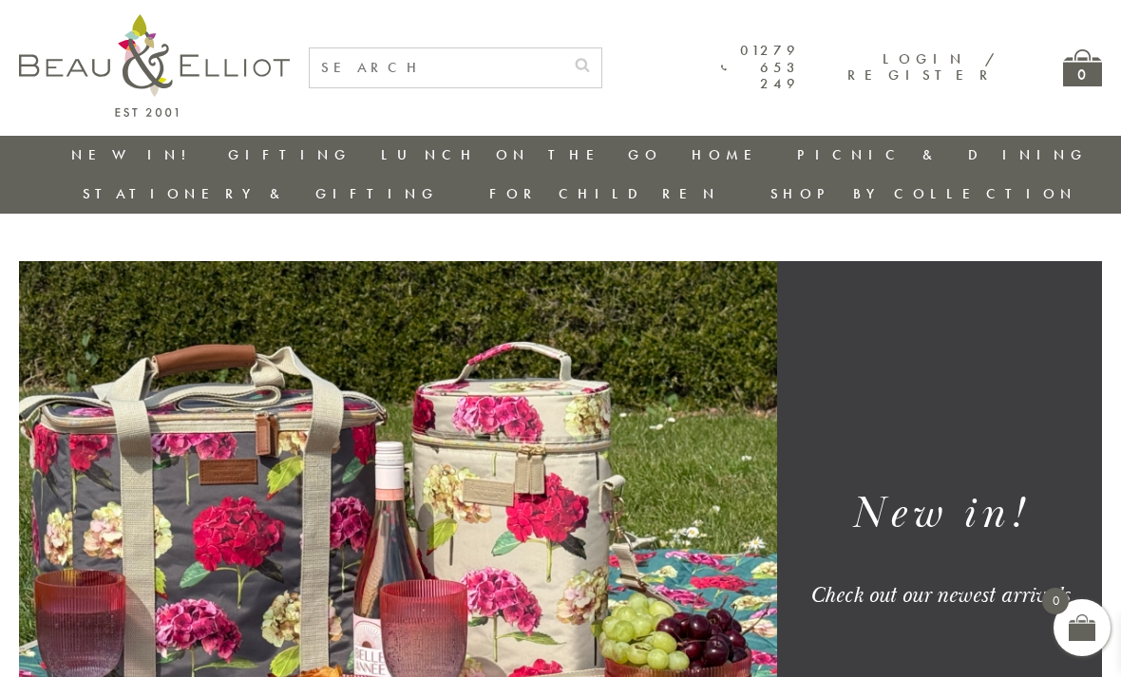
click at [710, 204] on link "Storage" at bounding box center [795, 202] width 171 height 16
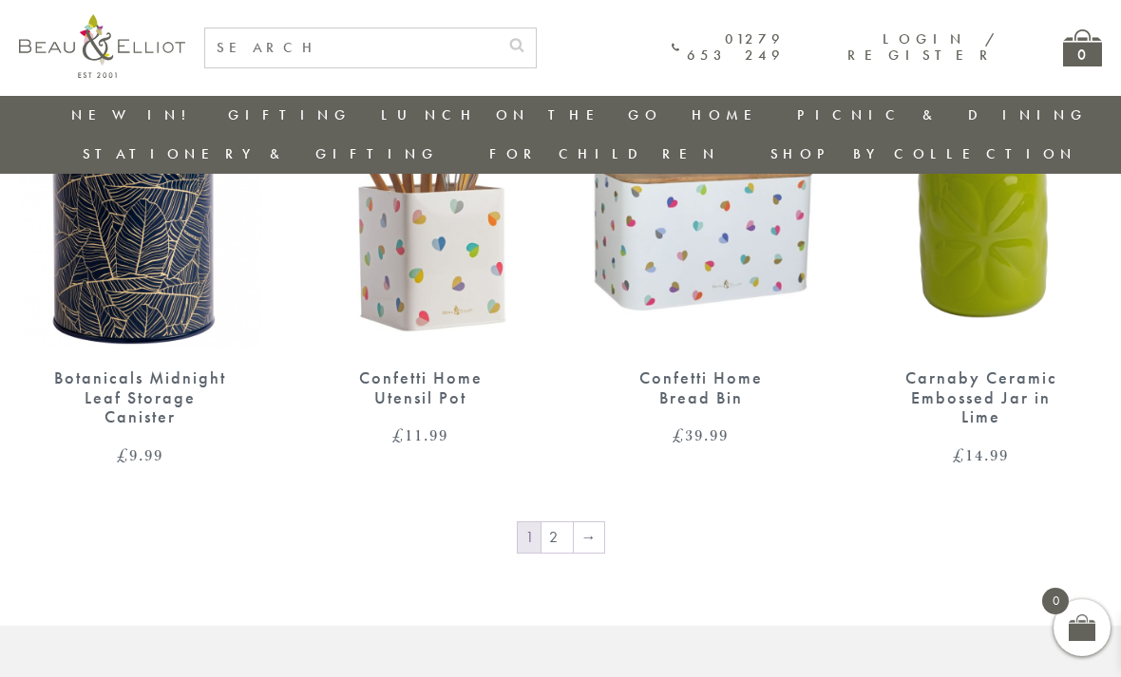
scroll to position [2831, 0]
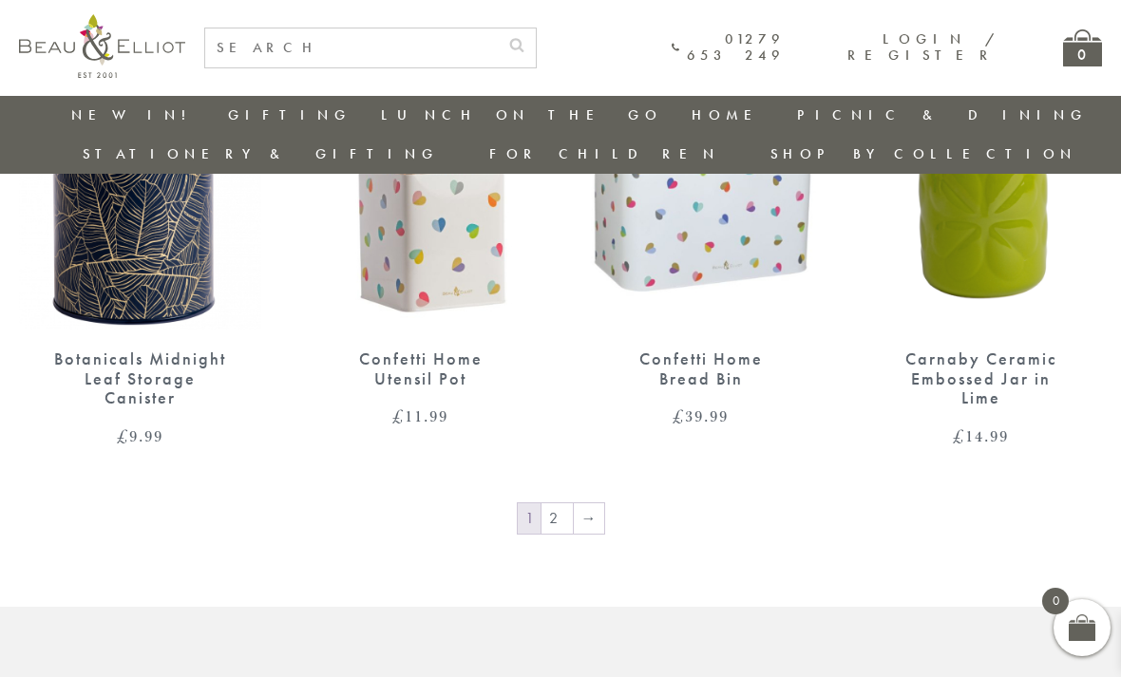
click at [574, 503] on link "→" at bounding box center [589, 518] width 30 height 30
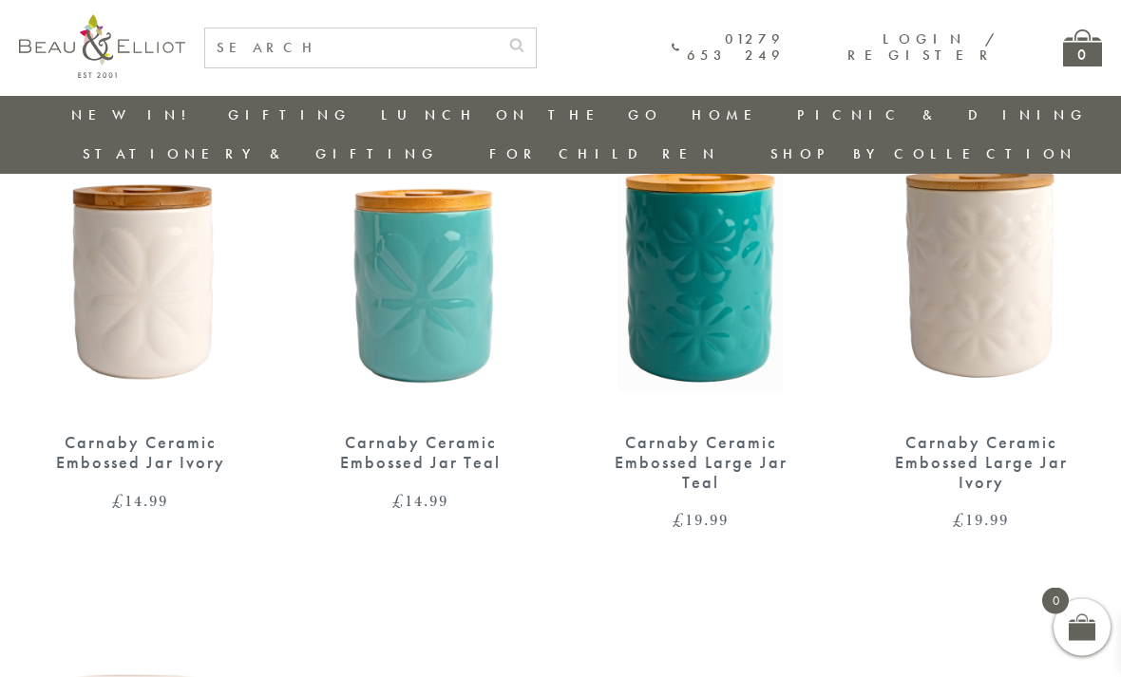
scroll to position [777, 0]
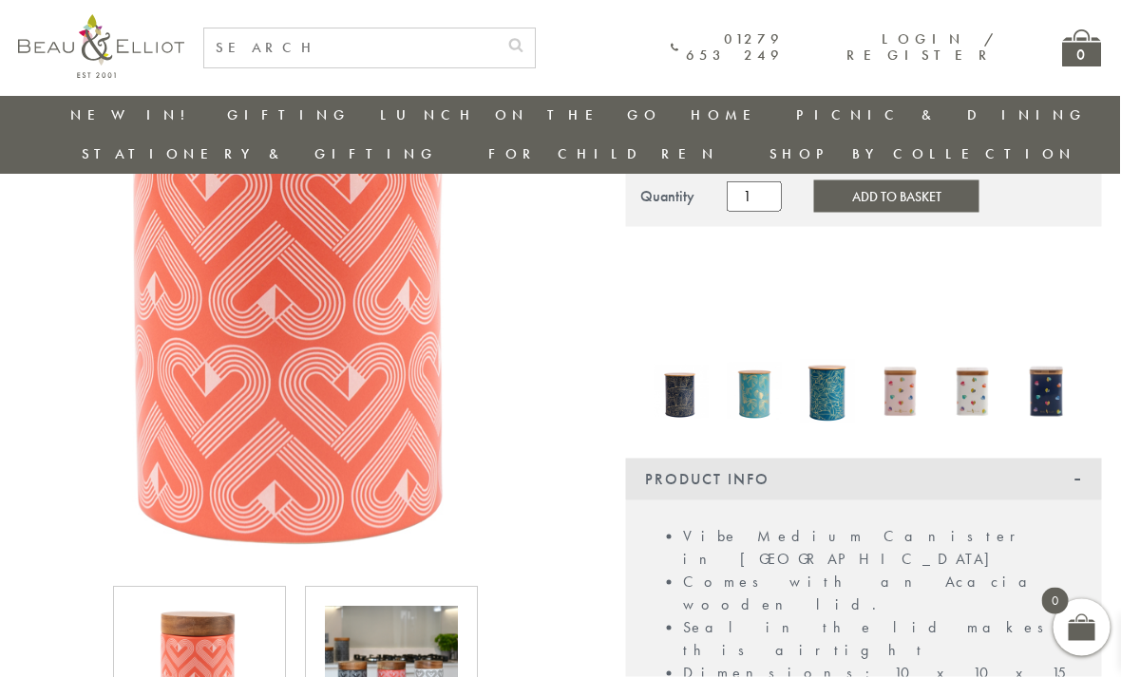
scroll to position [232, 0]
click at [173, 367] on img at bounding box center [296, 286] width 555 height 555
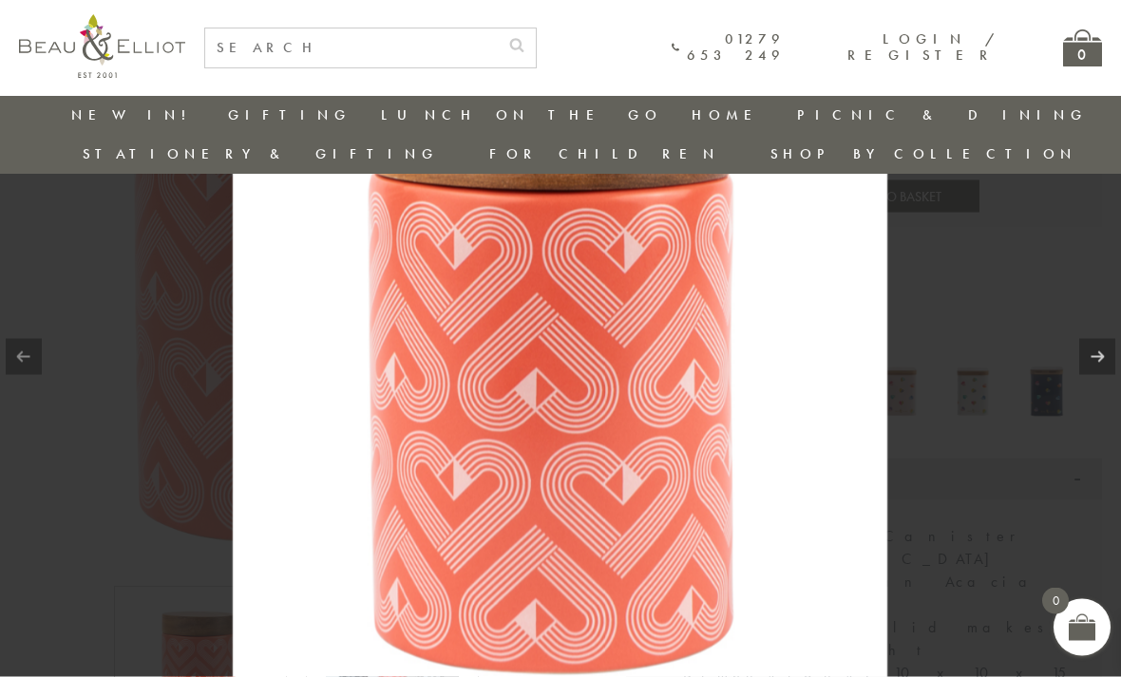
scroll to position [233, 0]
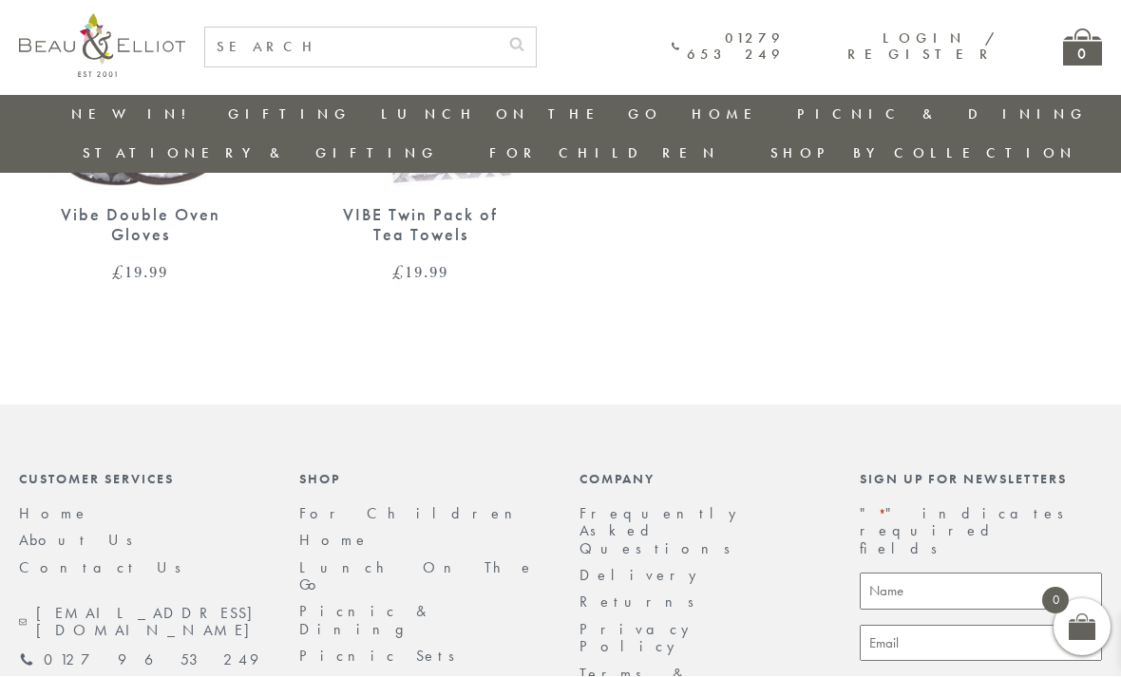
scroll to position [1550, 0]
